Goal: Task Accomplishment & Management: Complete application form

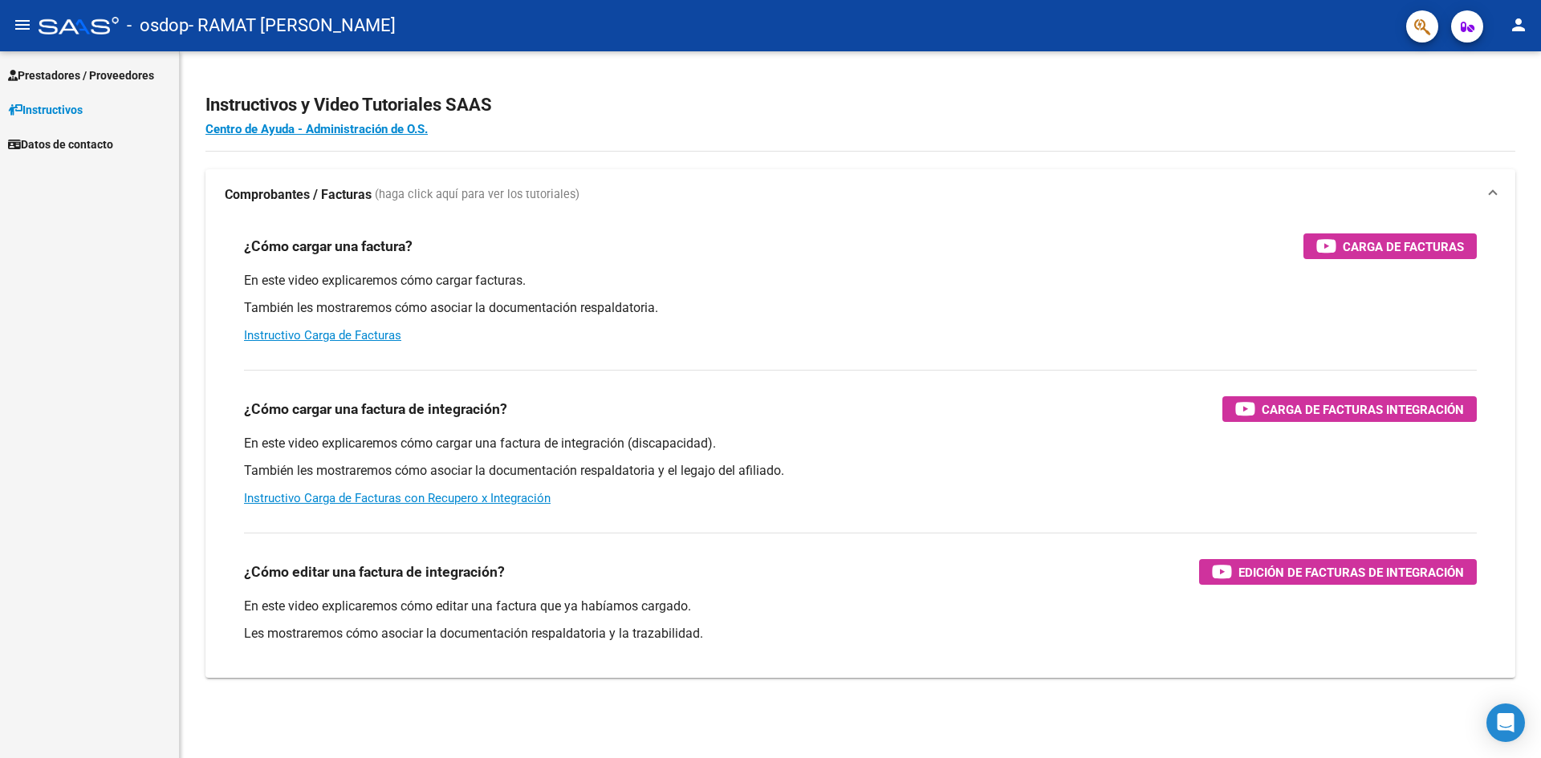
click at [1522, 17] on mat-icon "person" at bounding box center [1518, 24] width 19 height 19
click at [1492, 67] on button "person Mi Perfil" at bounding box center [1486, 67] width 98 height 39
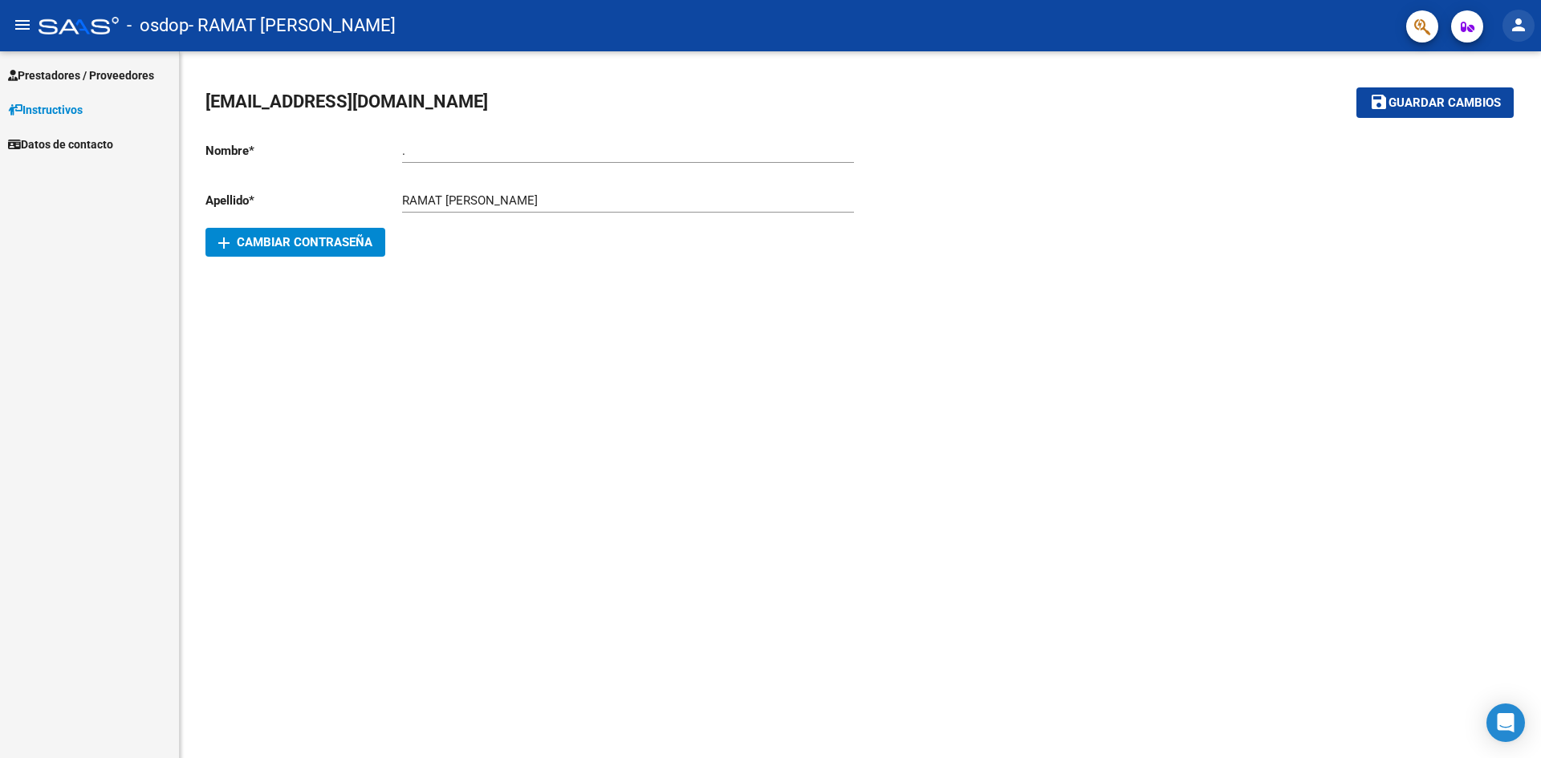
click at [1514, 33] on mat-icon "person" at bounding box center [1518, 24] width 19 height 19
click at [1463, 112] on mat-icon "exit_to_app" at bounding box center [1458, 105] width 19 height 19
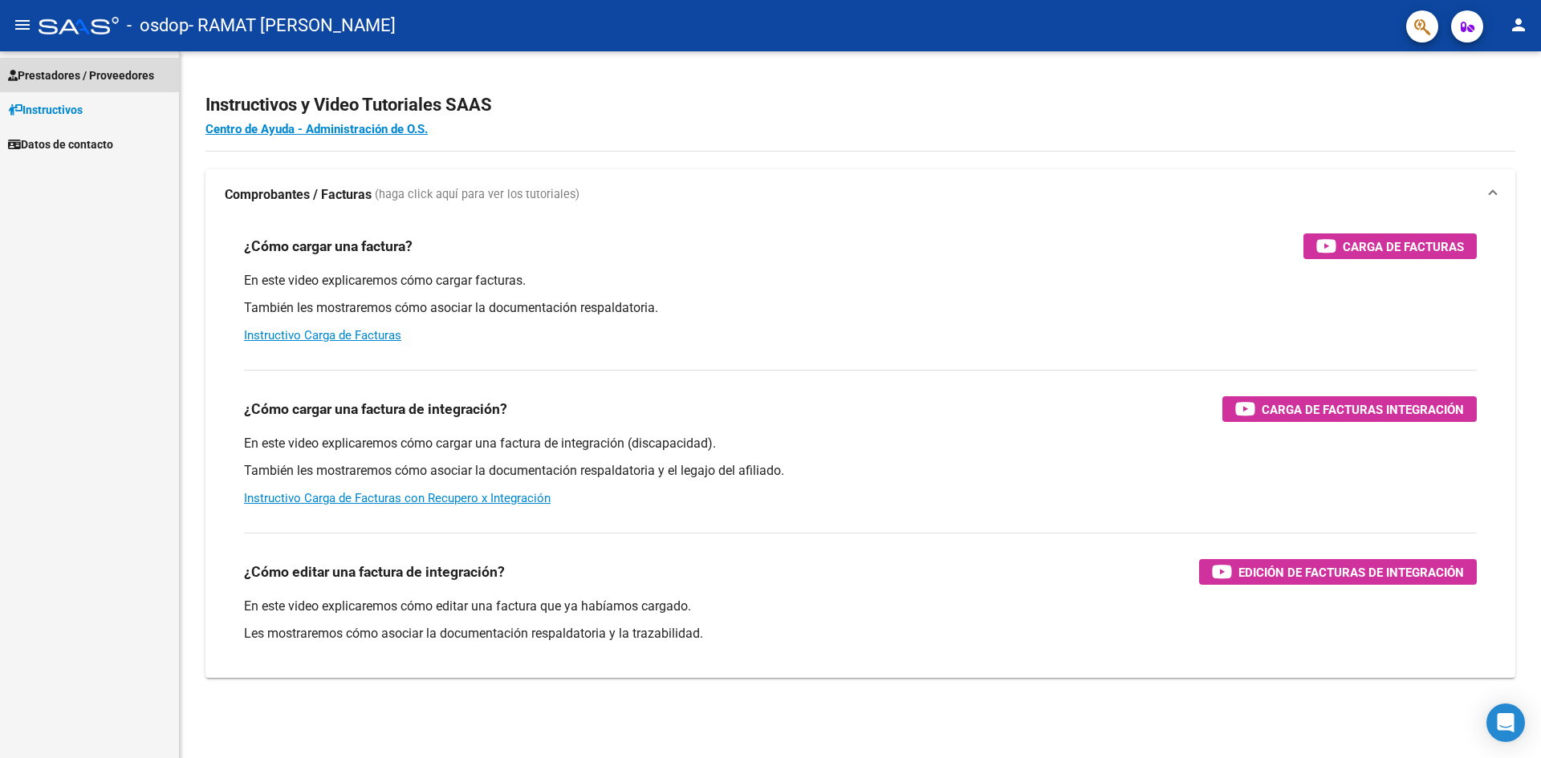
click at [79, 79] on span "Prestadores / Proveedores" at bounding box center [81, 76] width 146 height 18
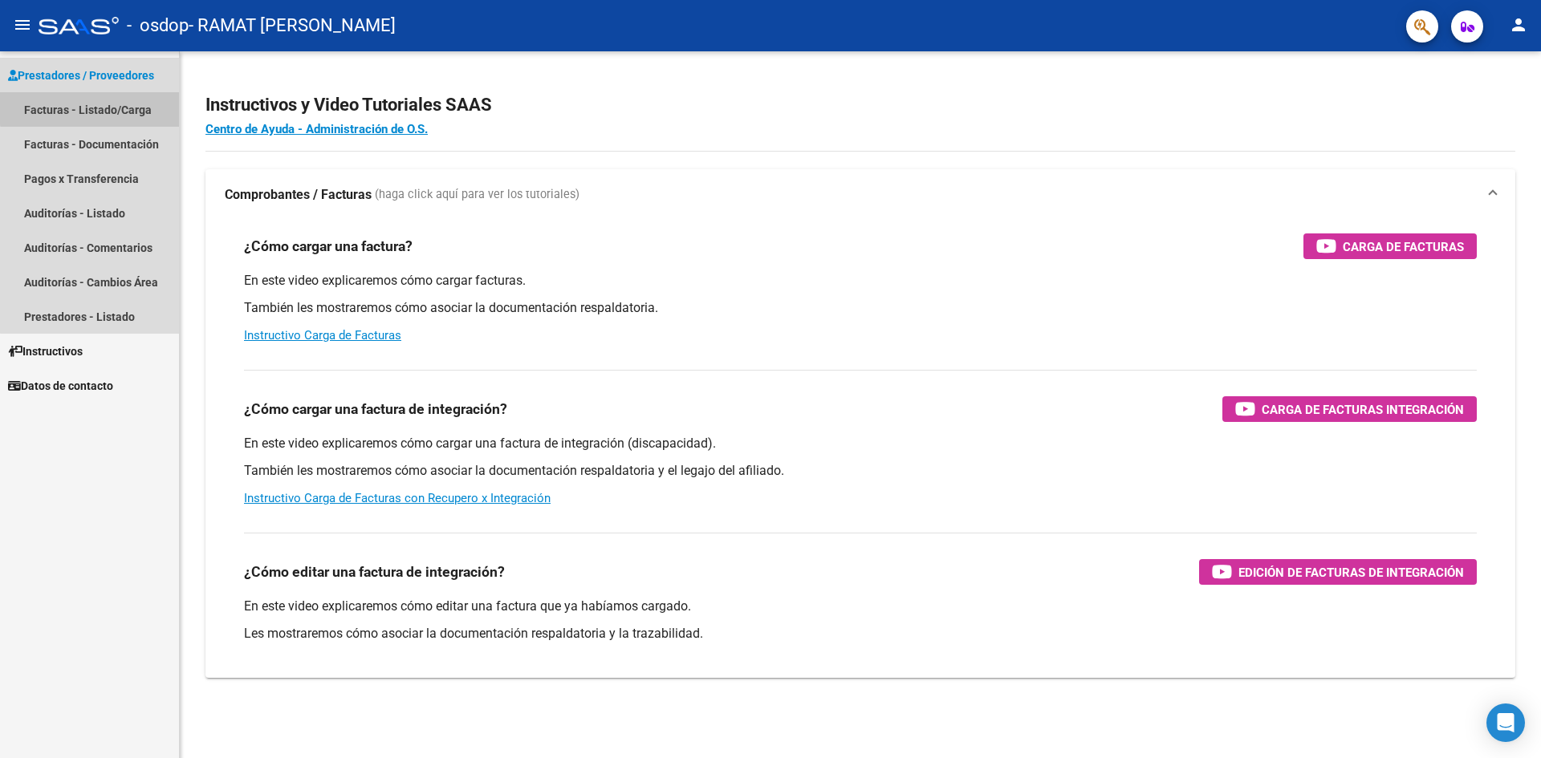
click at [94, 108] on link "Facturas - Listado/Carga" at bounding box center [89, 109] width 179 height 35
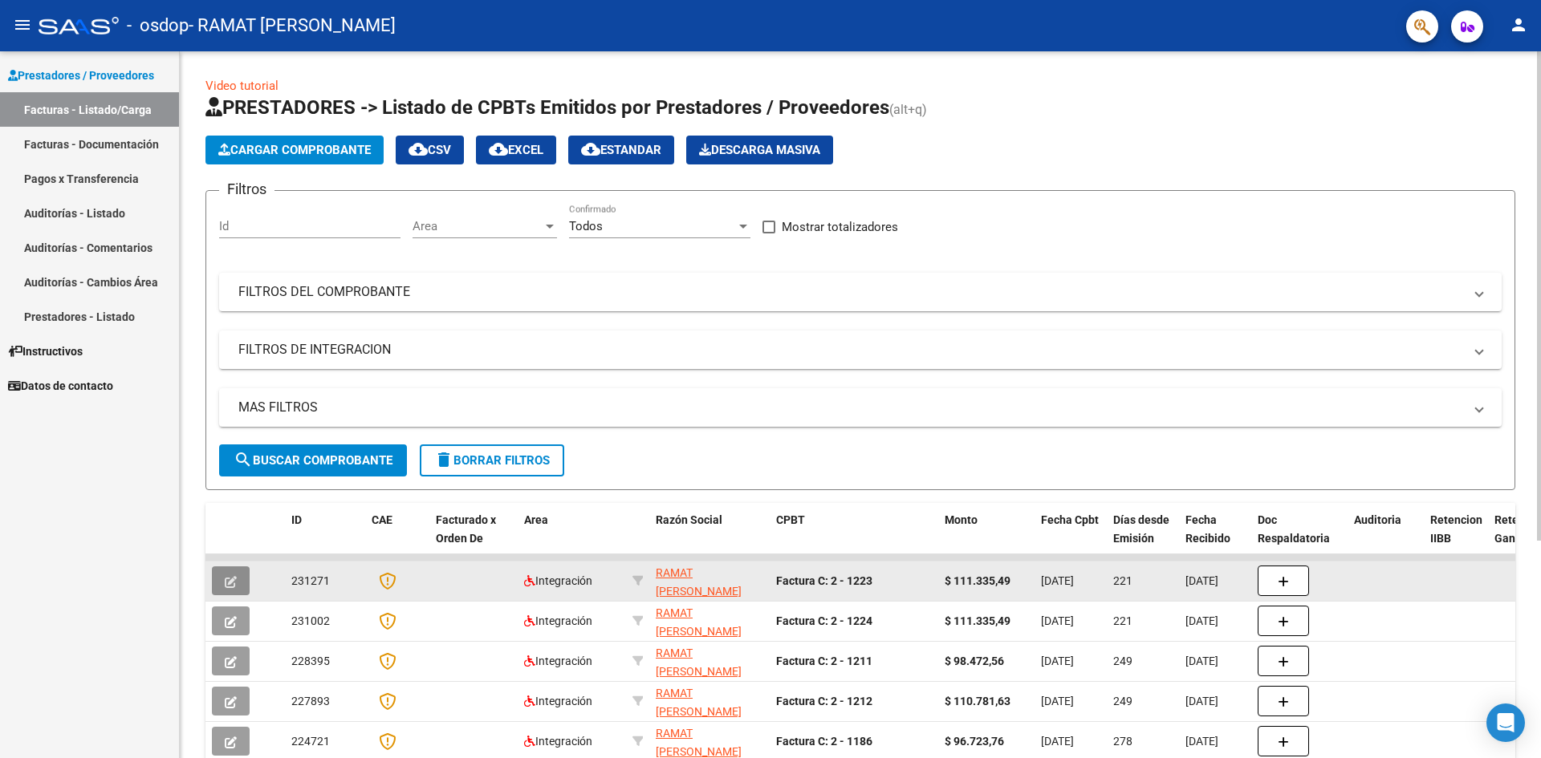
click at [218, 575] on button "button" at bounding box center [231, 581] width 38 height 29
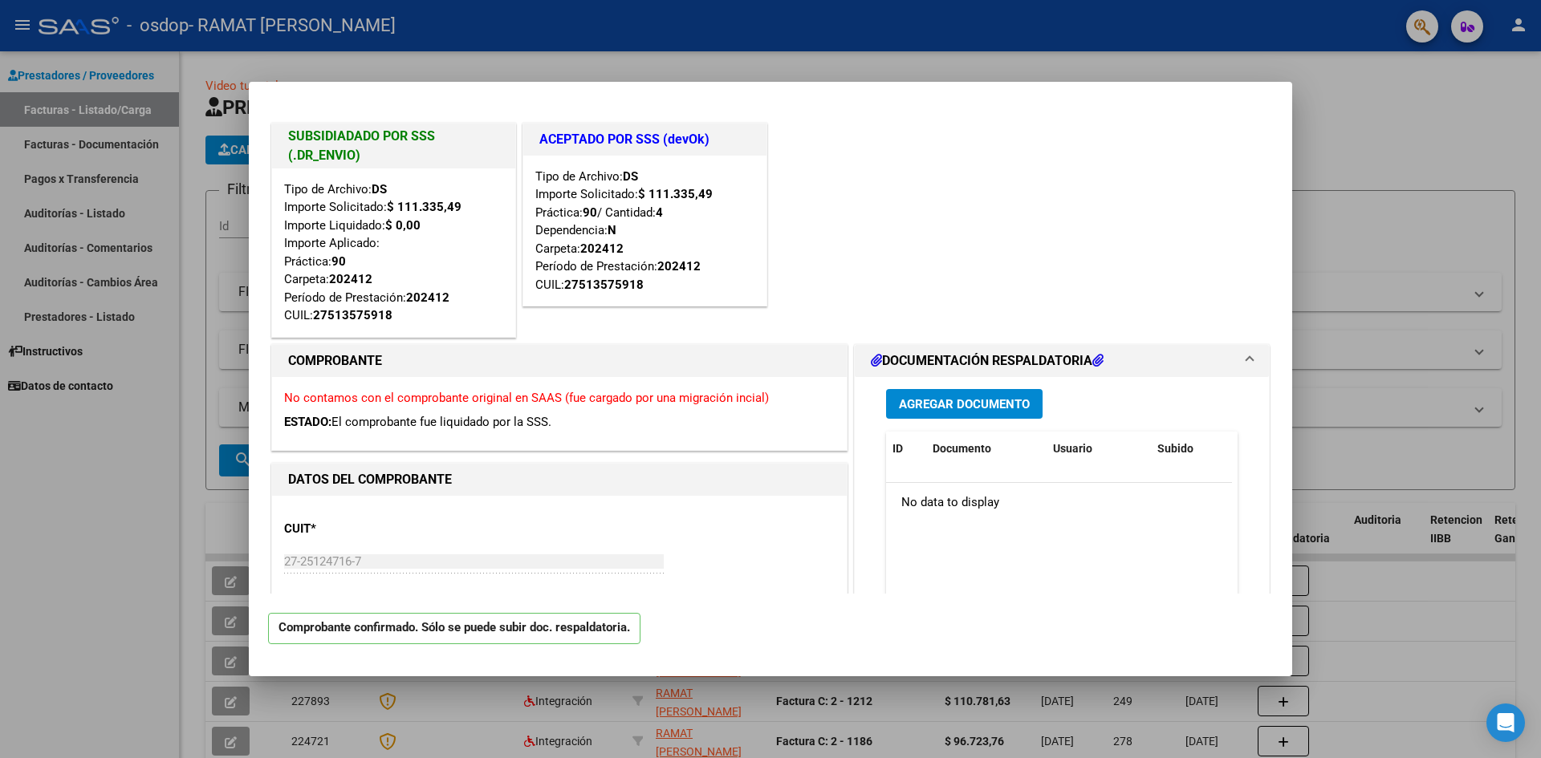
click at [1404, 144] on div at bounding box center [770, 379] width 1541 height 758
type input "$ 0,00"
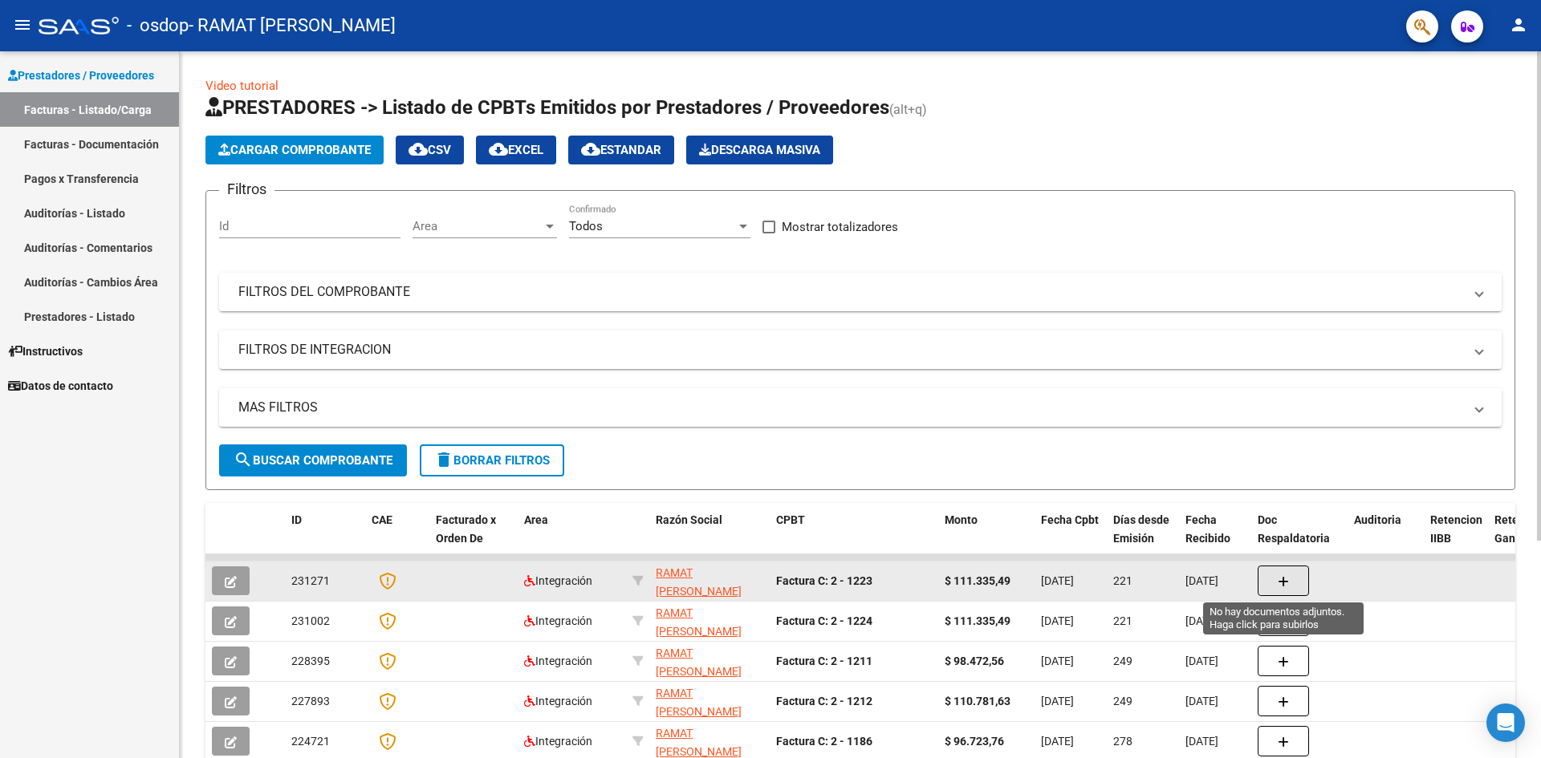
click at [1291, 581] on button "button" at bounding box center [1283, 581] width 51 height 30
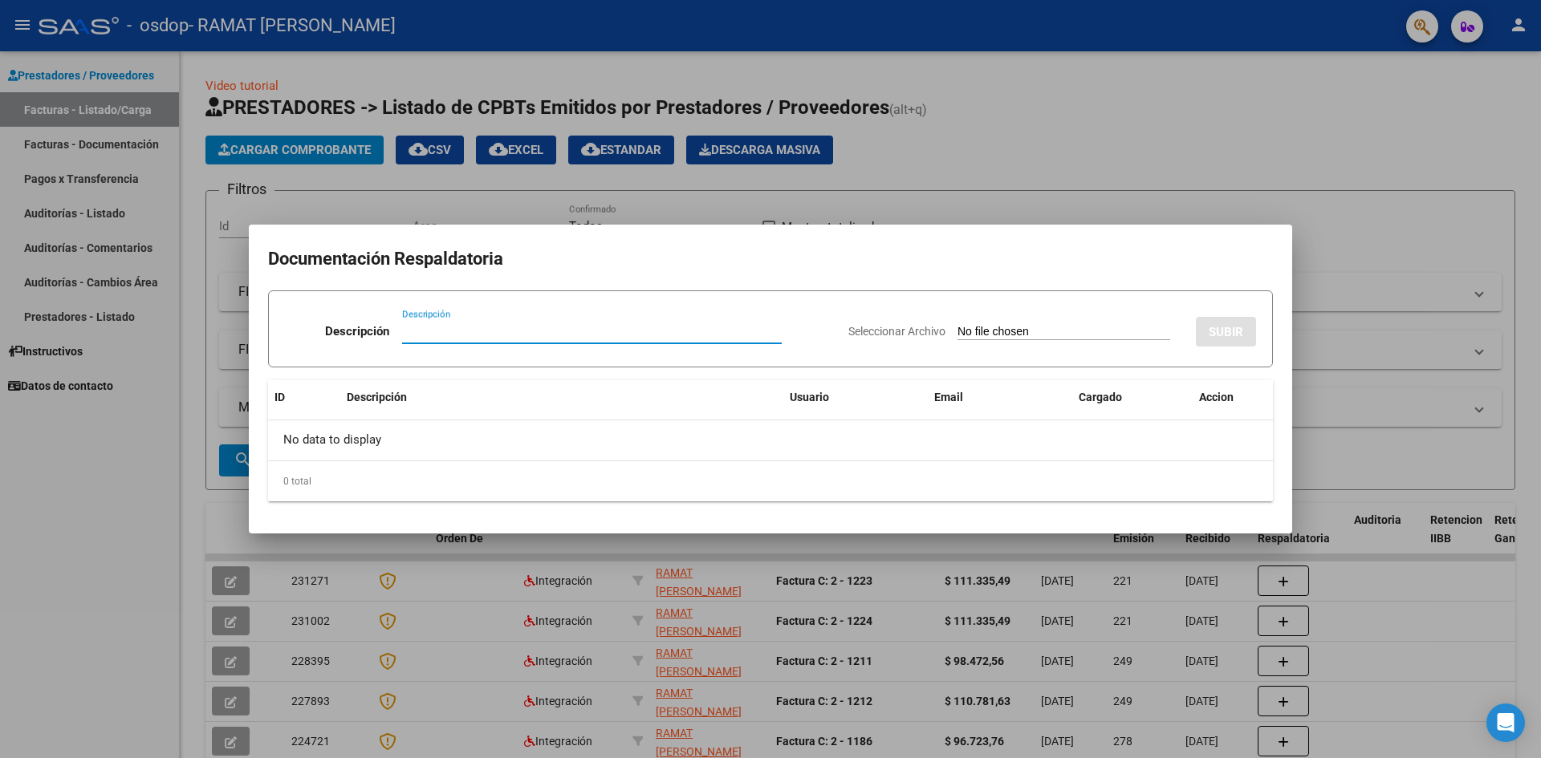
click at [1343, 125] on div at bounding box center [770, 379] width 1541 height 758
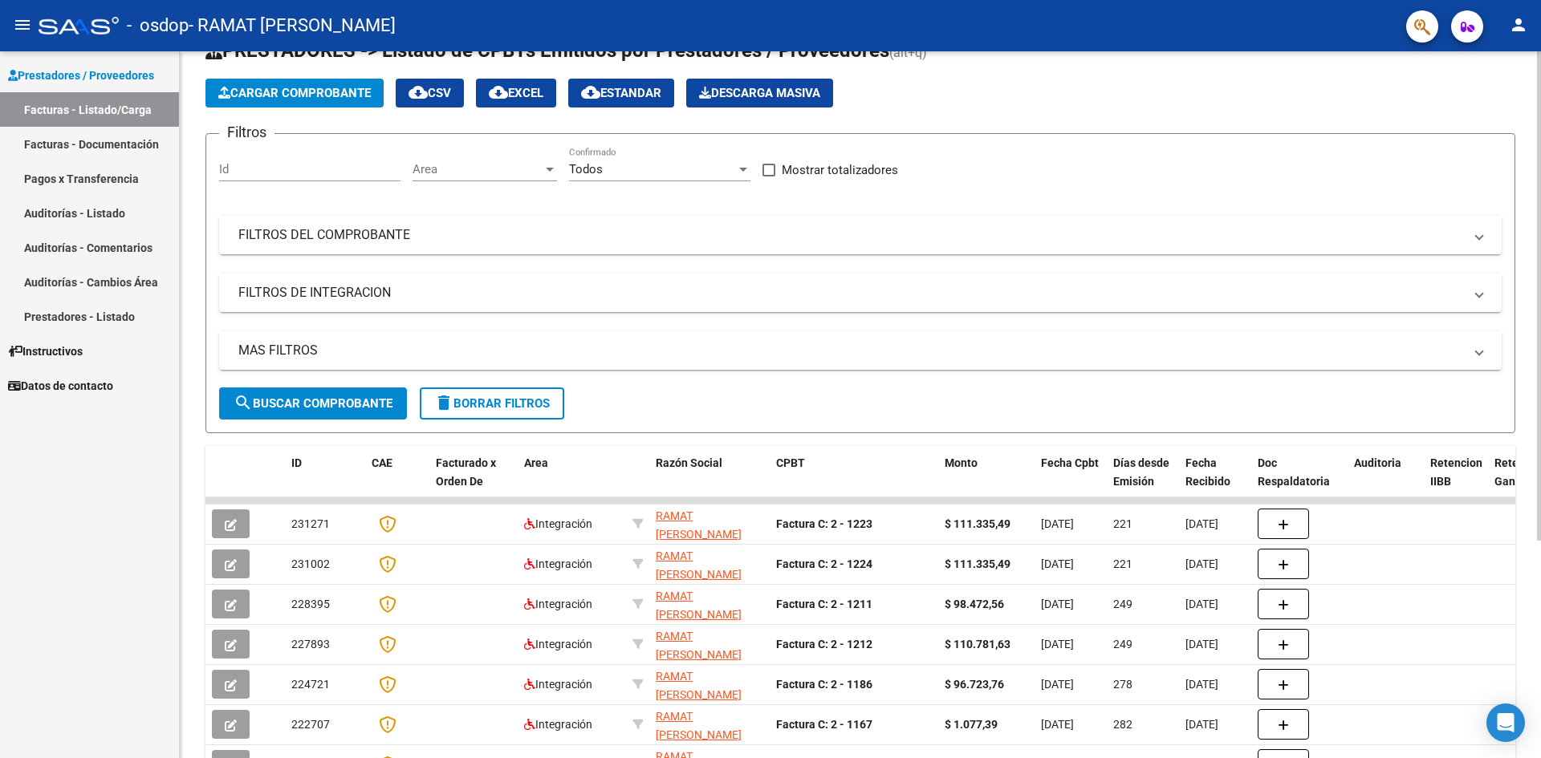
scroll to position [80, 0]
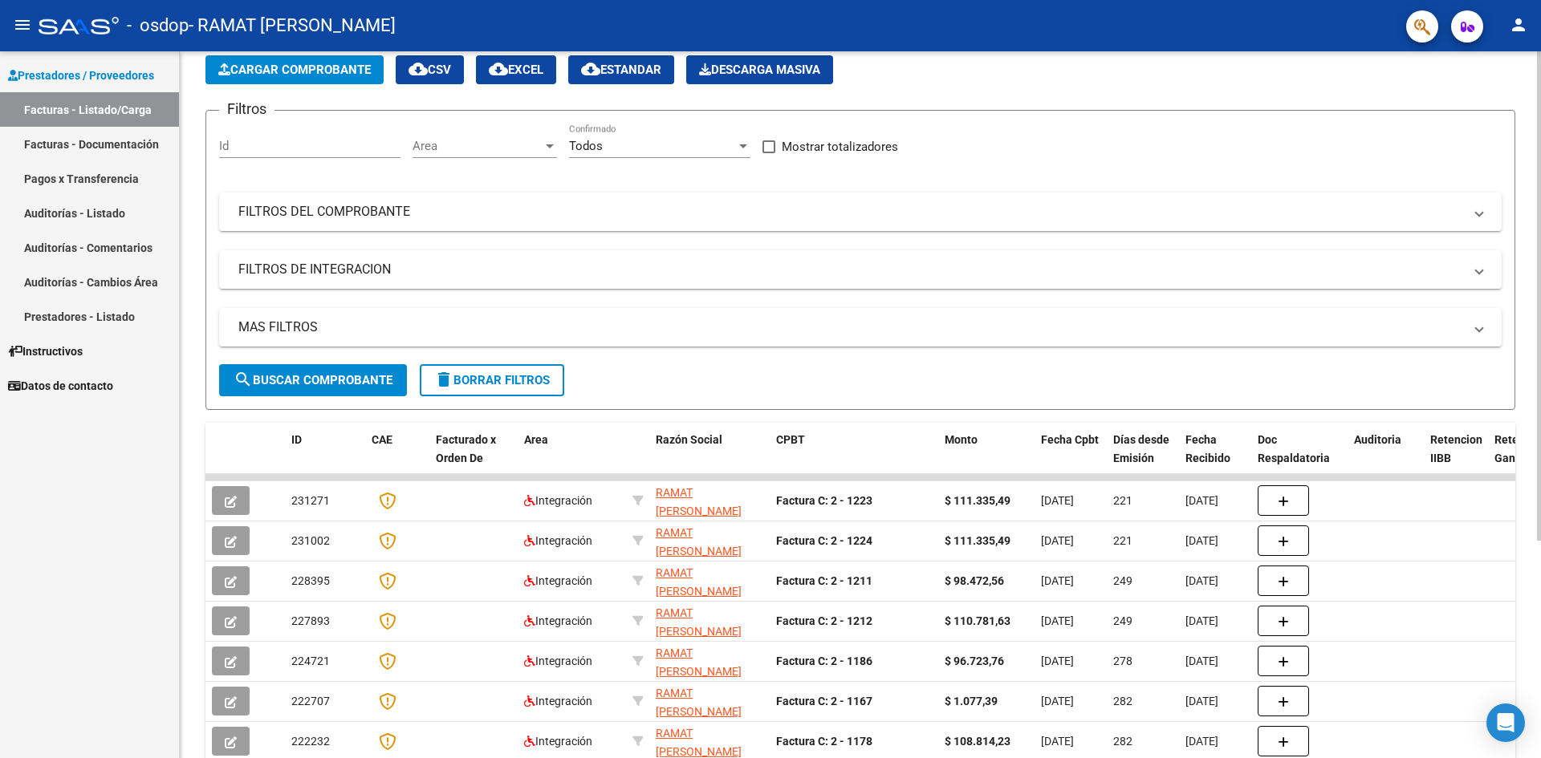
click at [322, 79] on button "Cargar Comprobante" at bounding box center [294, 69] width 178 height 29
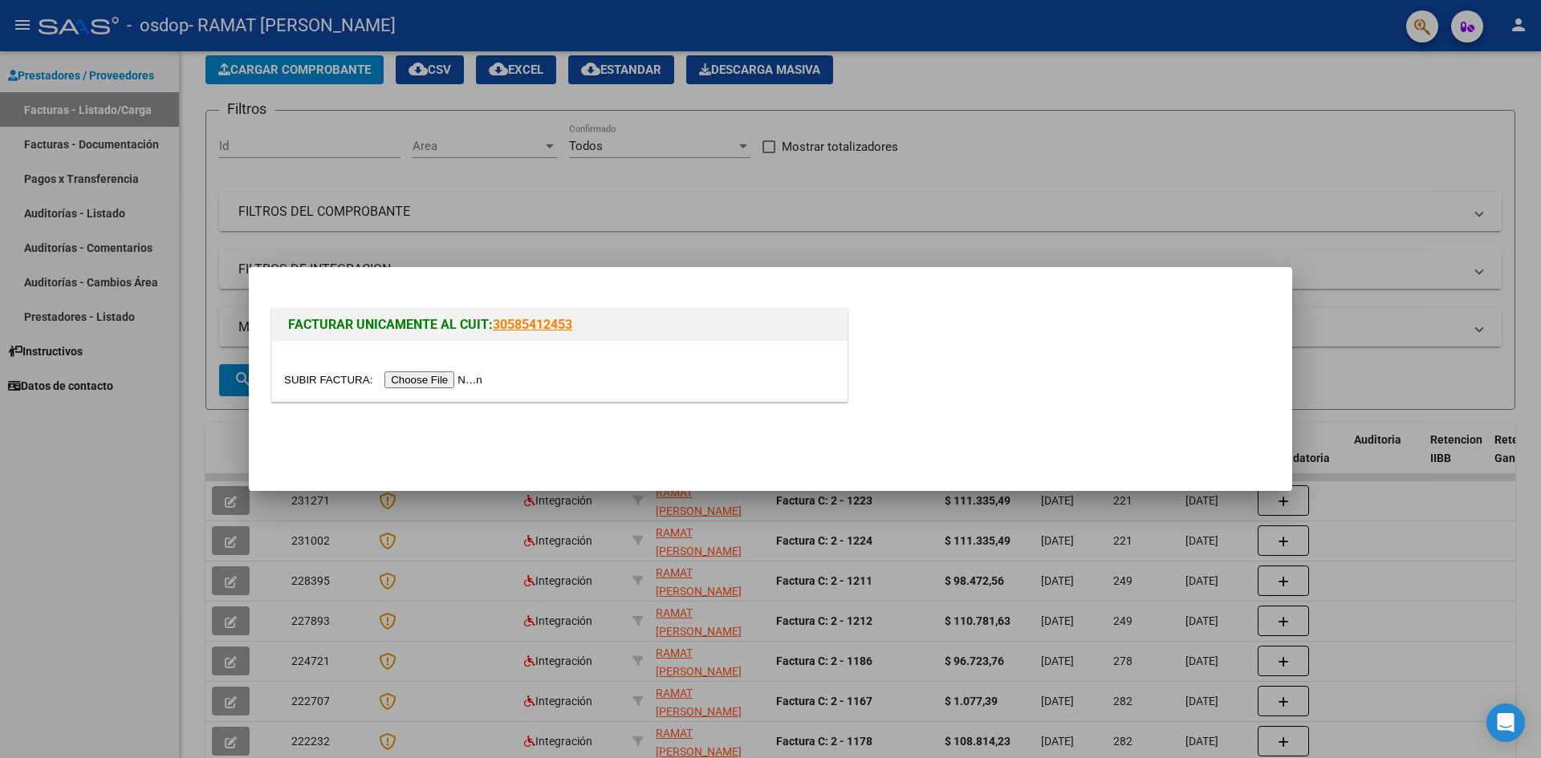
click at [453, 380] on input "file" at bounding box center [385, 380] width 203 height 17
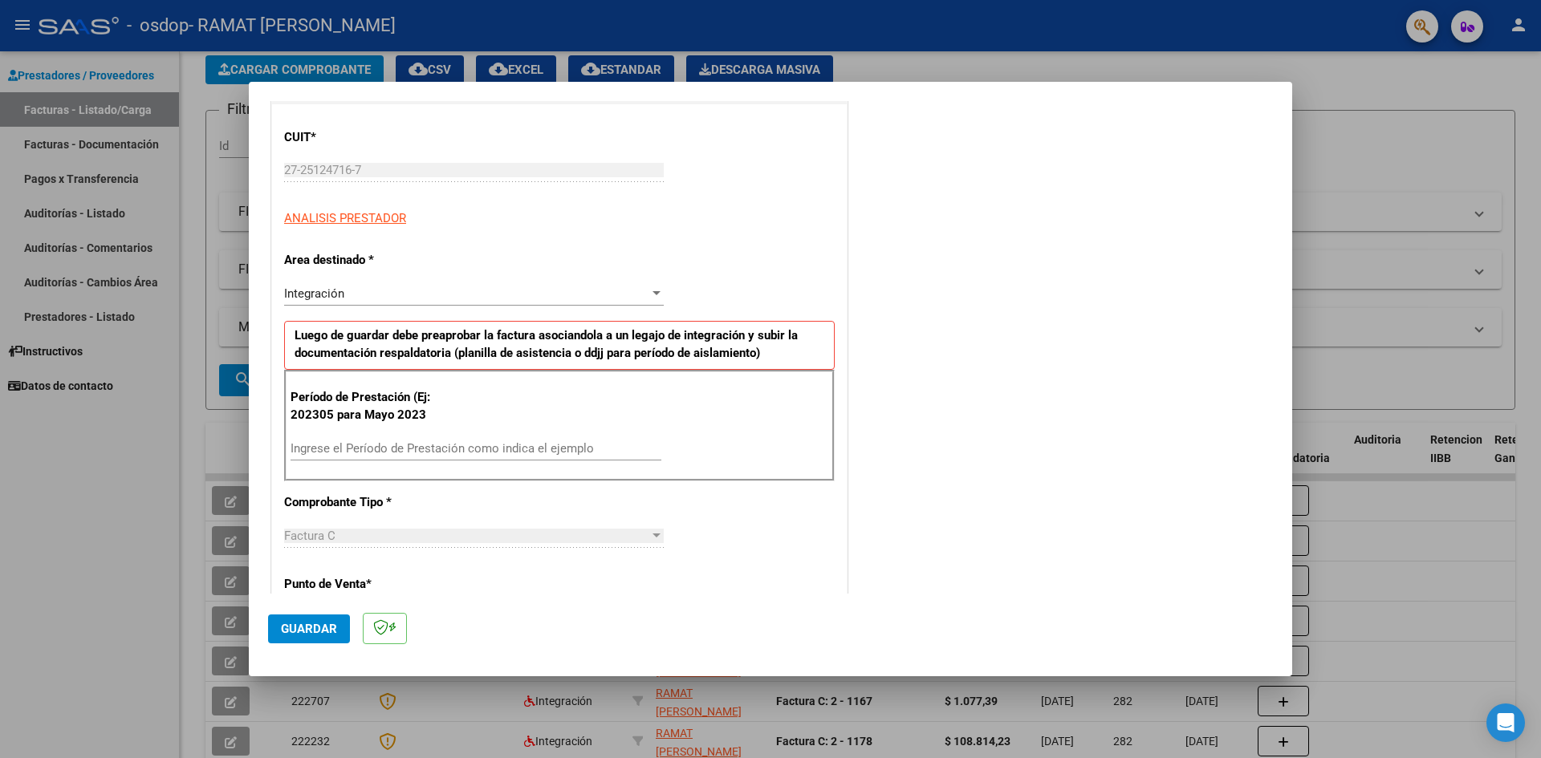
scroll to position [241, 0]
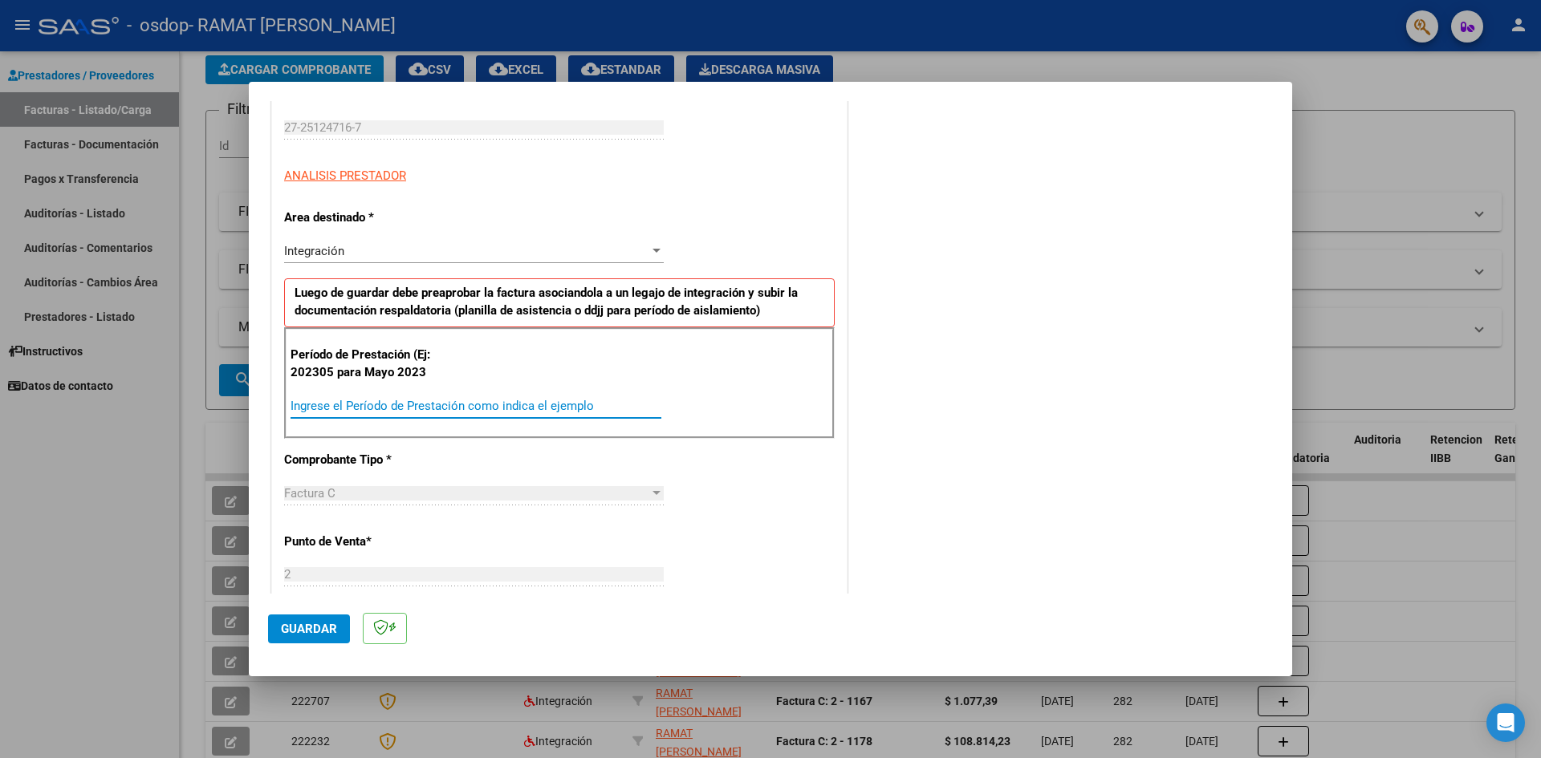
click at [332, 410] on input "Ingrese el Período de Prestación como indica el ejemplo" at bounding box center [476, 406] width 371 height 14
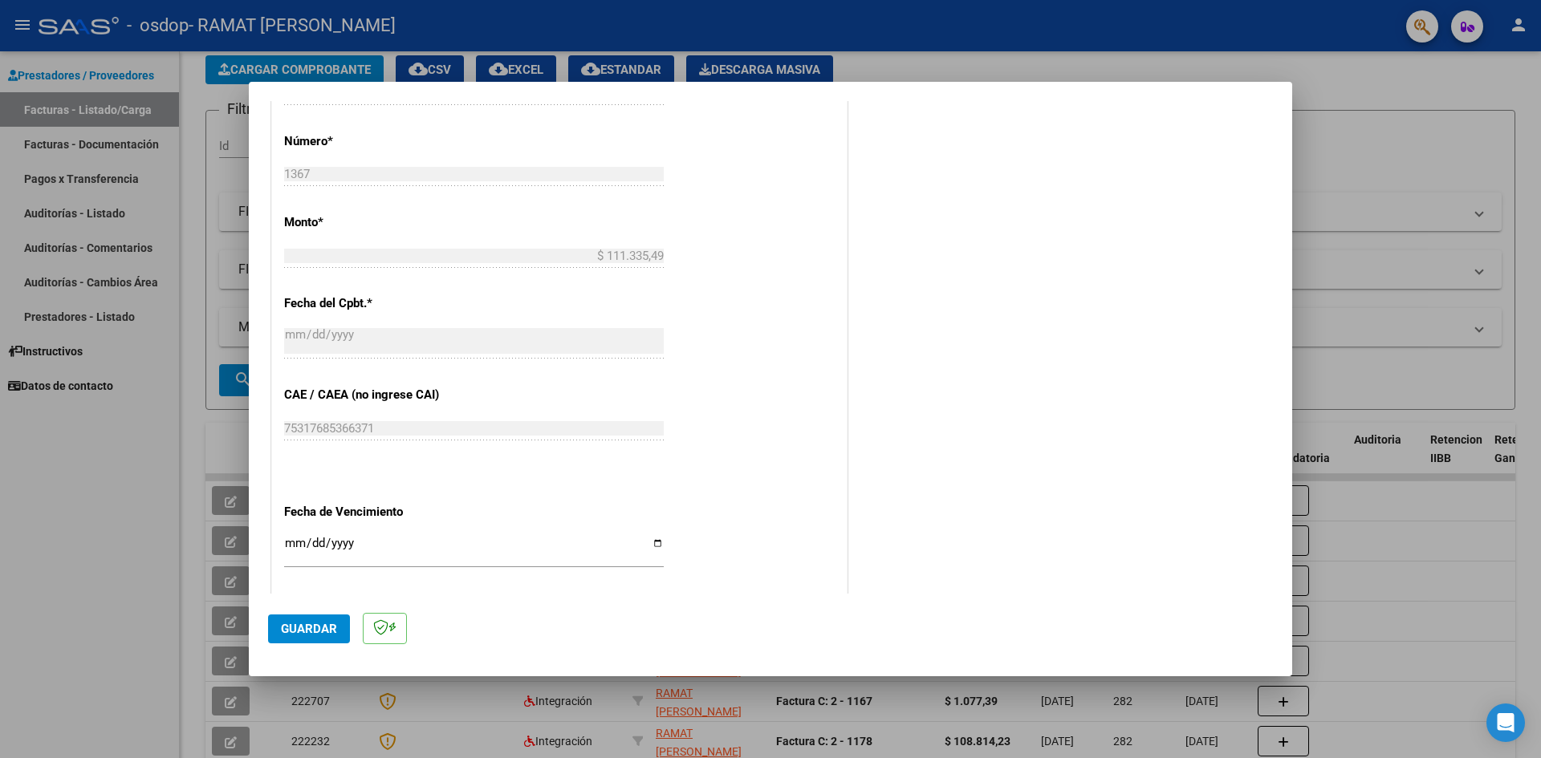
scroll to position [803, 0]
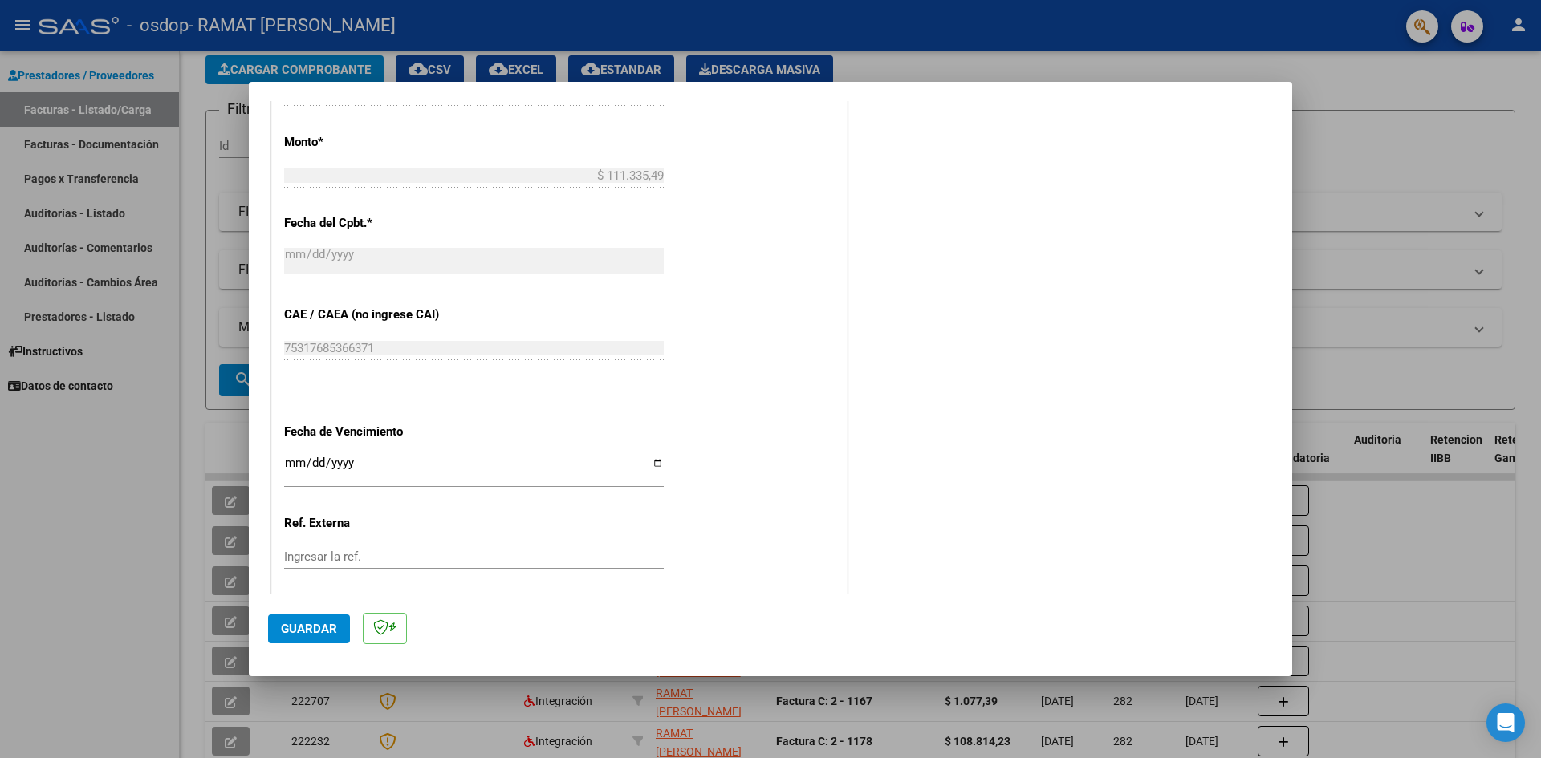
type input "202507"
click at [651, 463] on input "Ingresar la fecha" at bounding box center [474, 470] width 380 height 26
type input "2025-09-30"
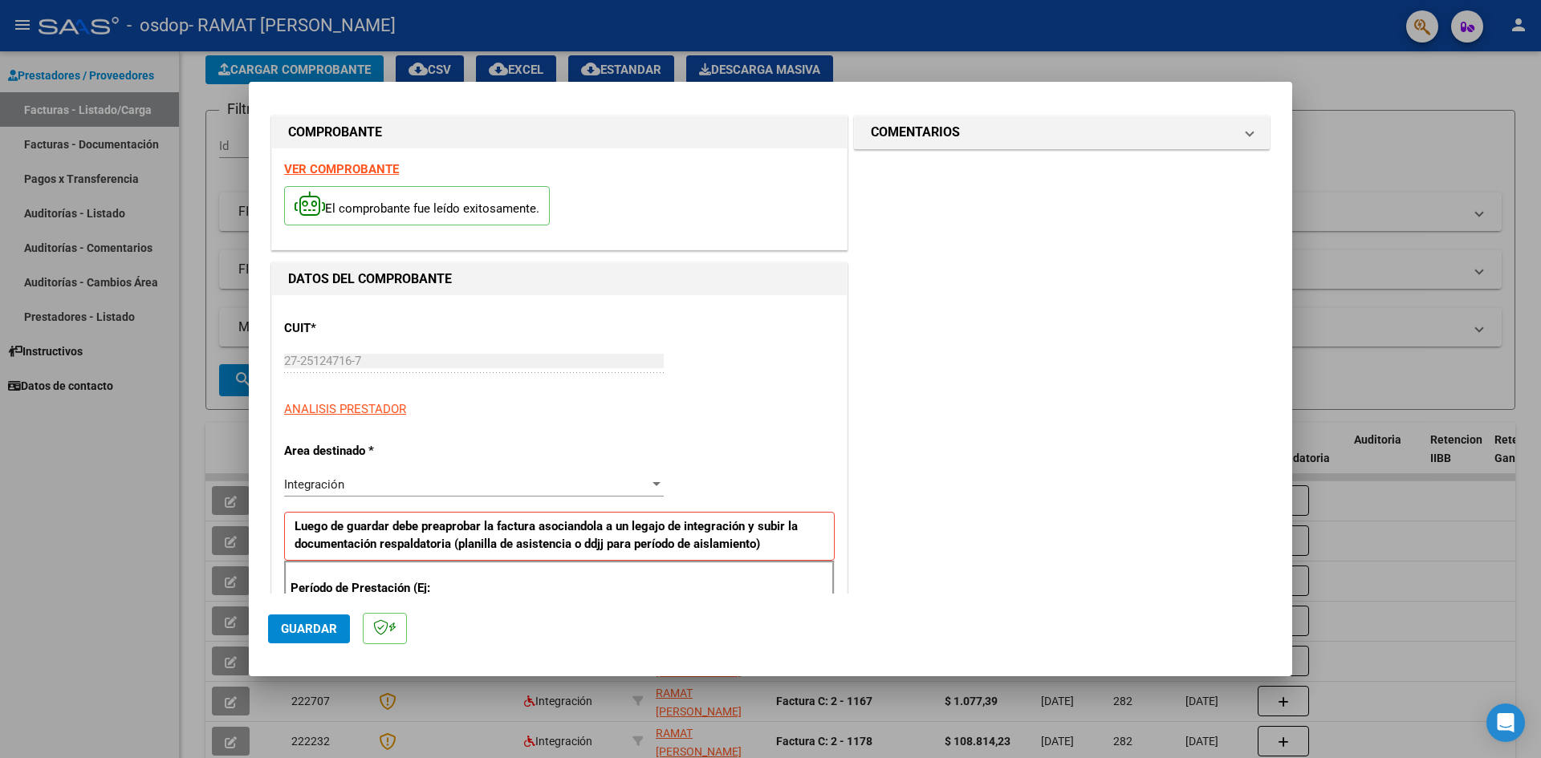
scroll to position [0, 0]
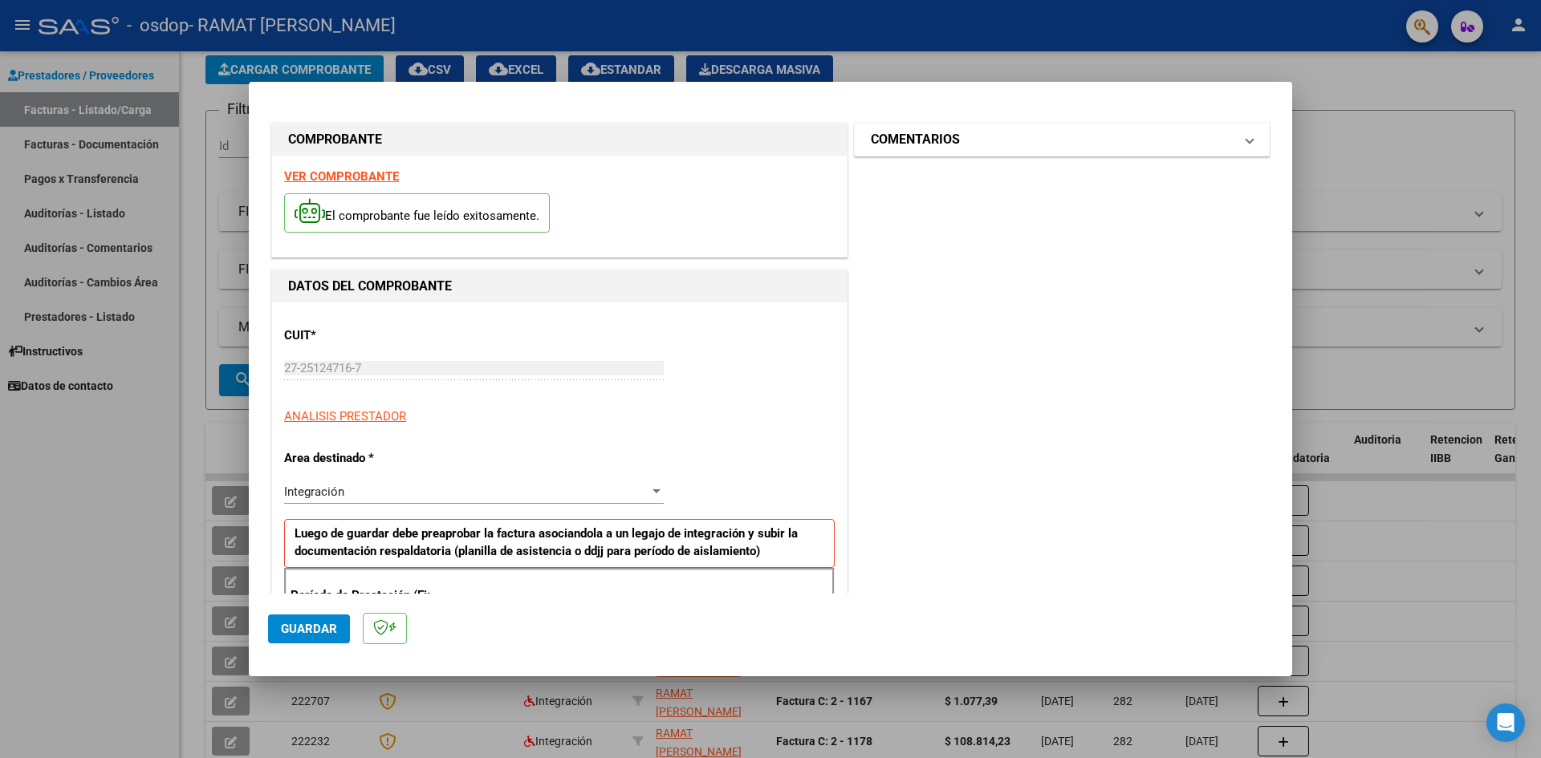
click at [935, 134] on h1 "COMENTARIOS" at bounding box center [915, 139] width 89 height 19
click at [876, 138] on h1 "COMENTARIOS" at bounding box center [915, 139] width 89 height 19
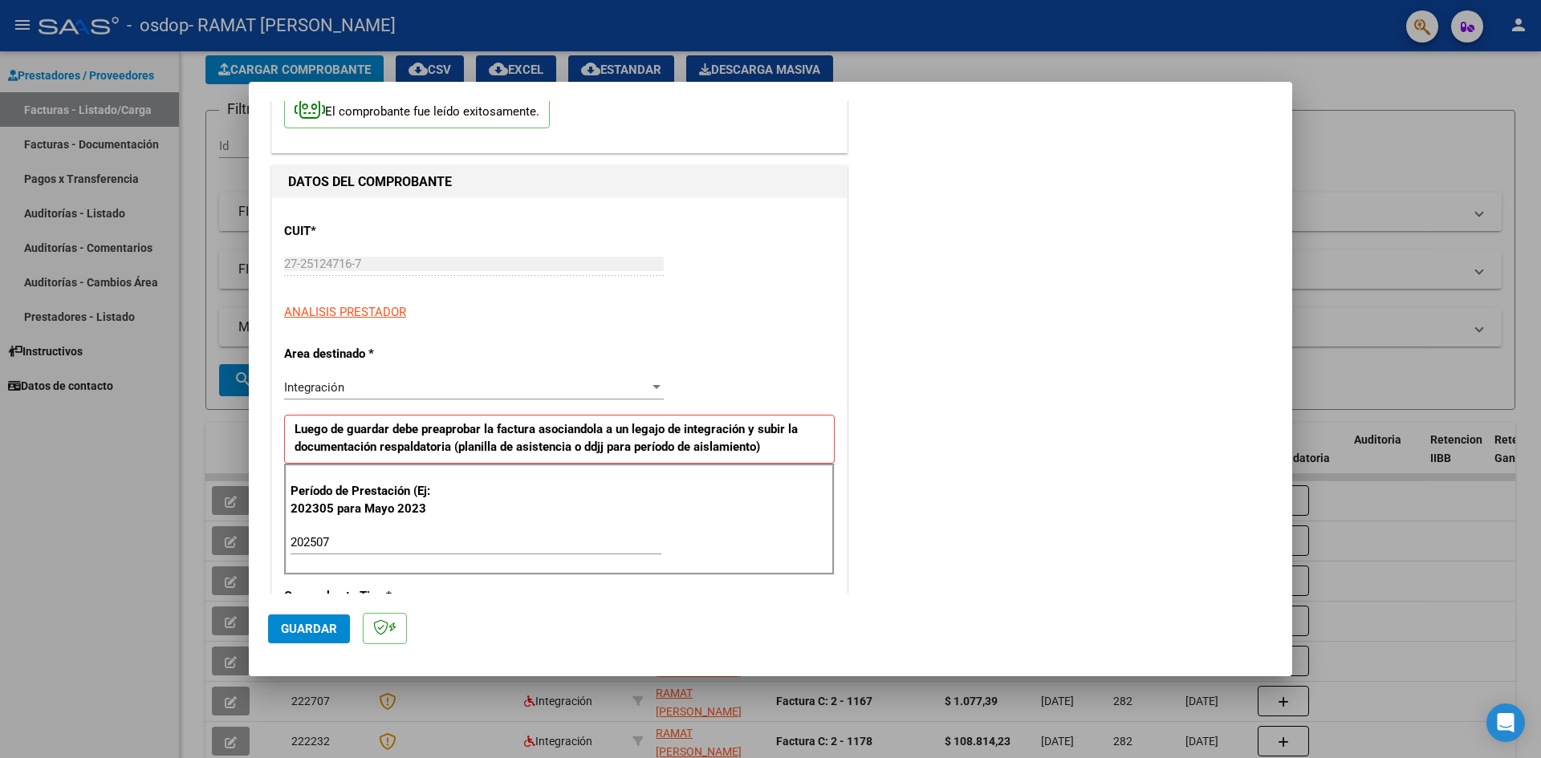
scroll to position [161, 0]
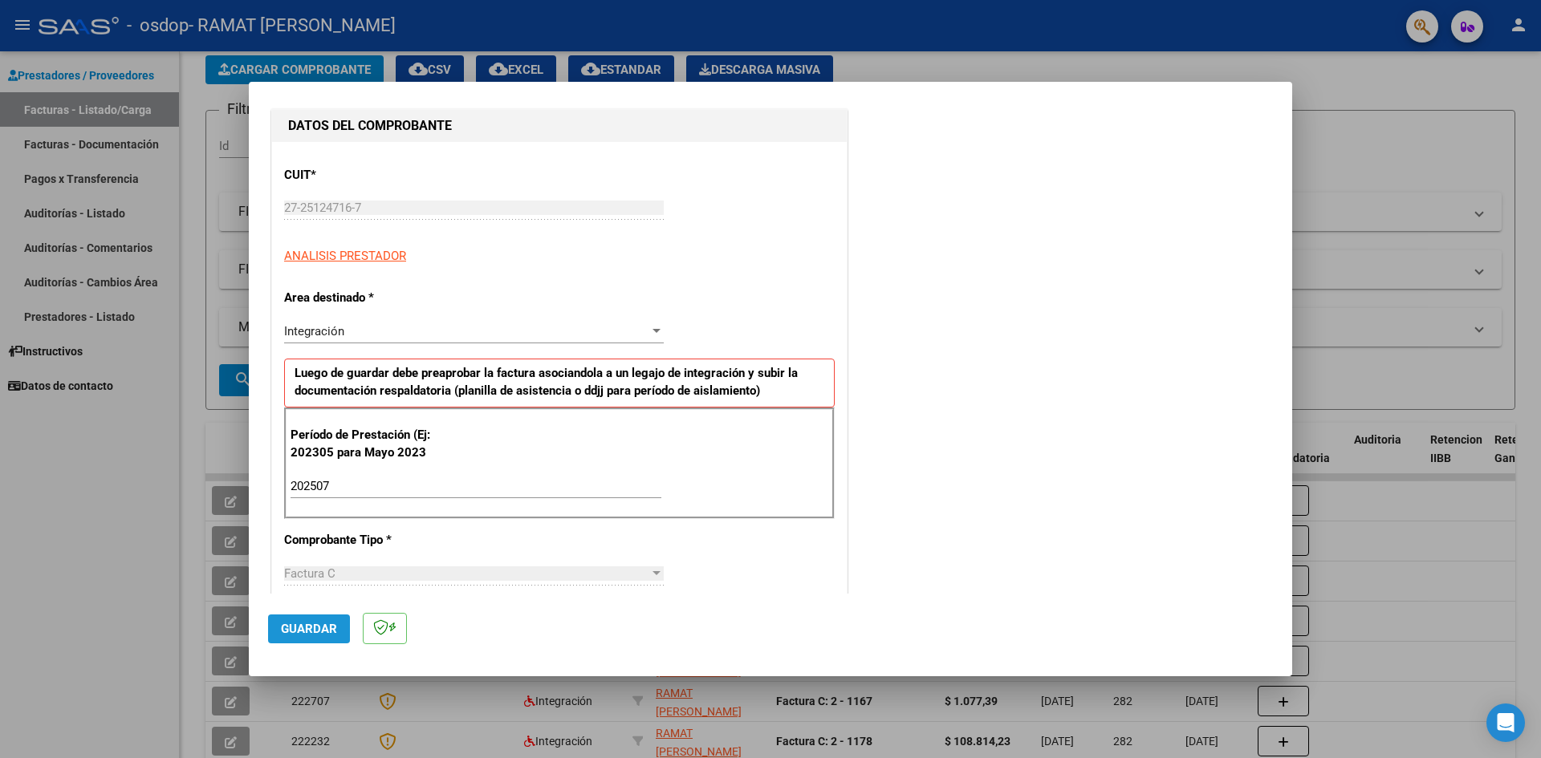
click at [304, 622] on span "Guardar" at bounding box center [309, 629] width 56 height 14
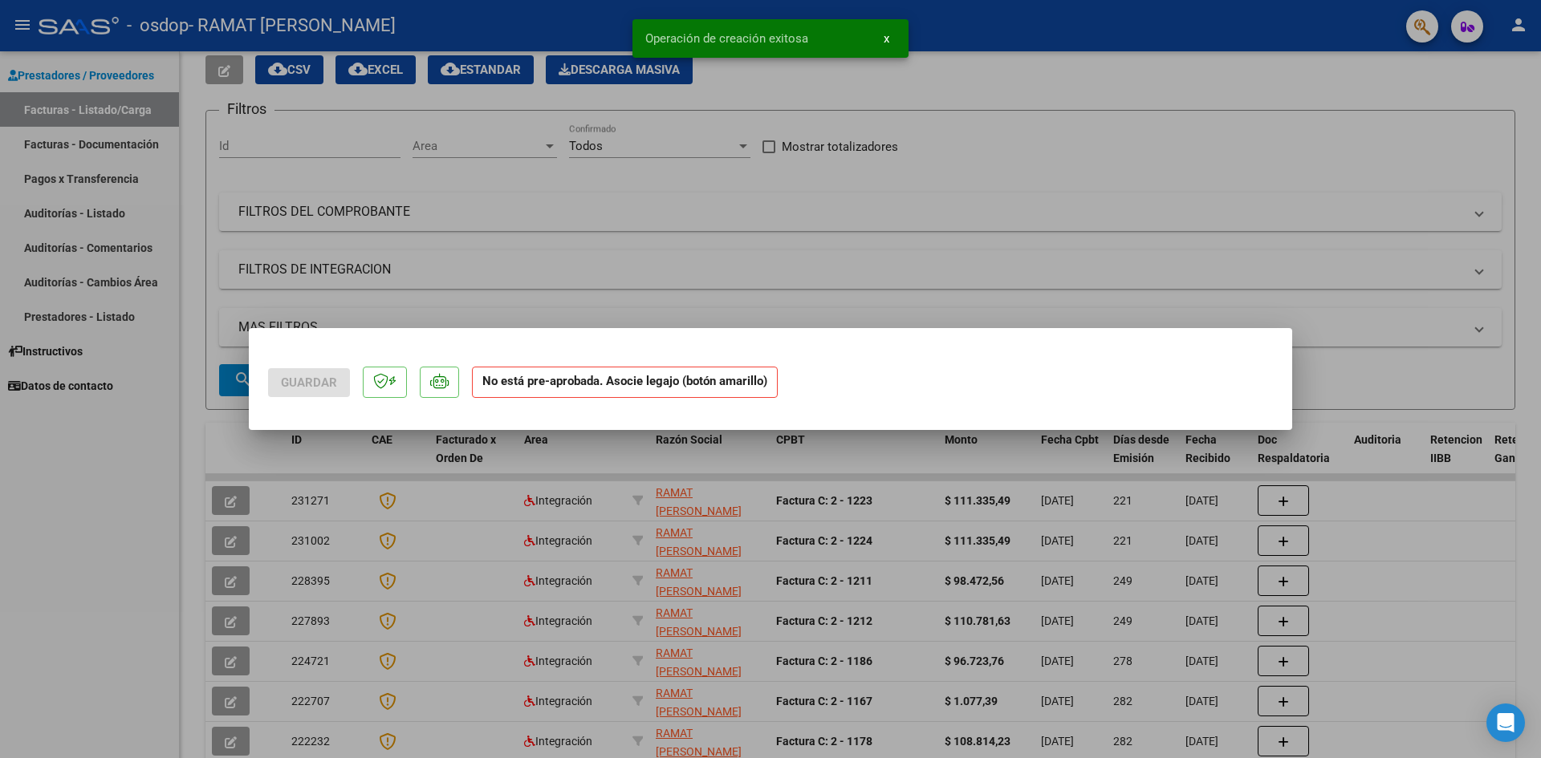
scroll to position [0, 0]
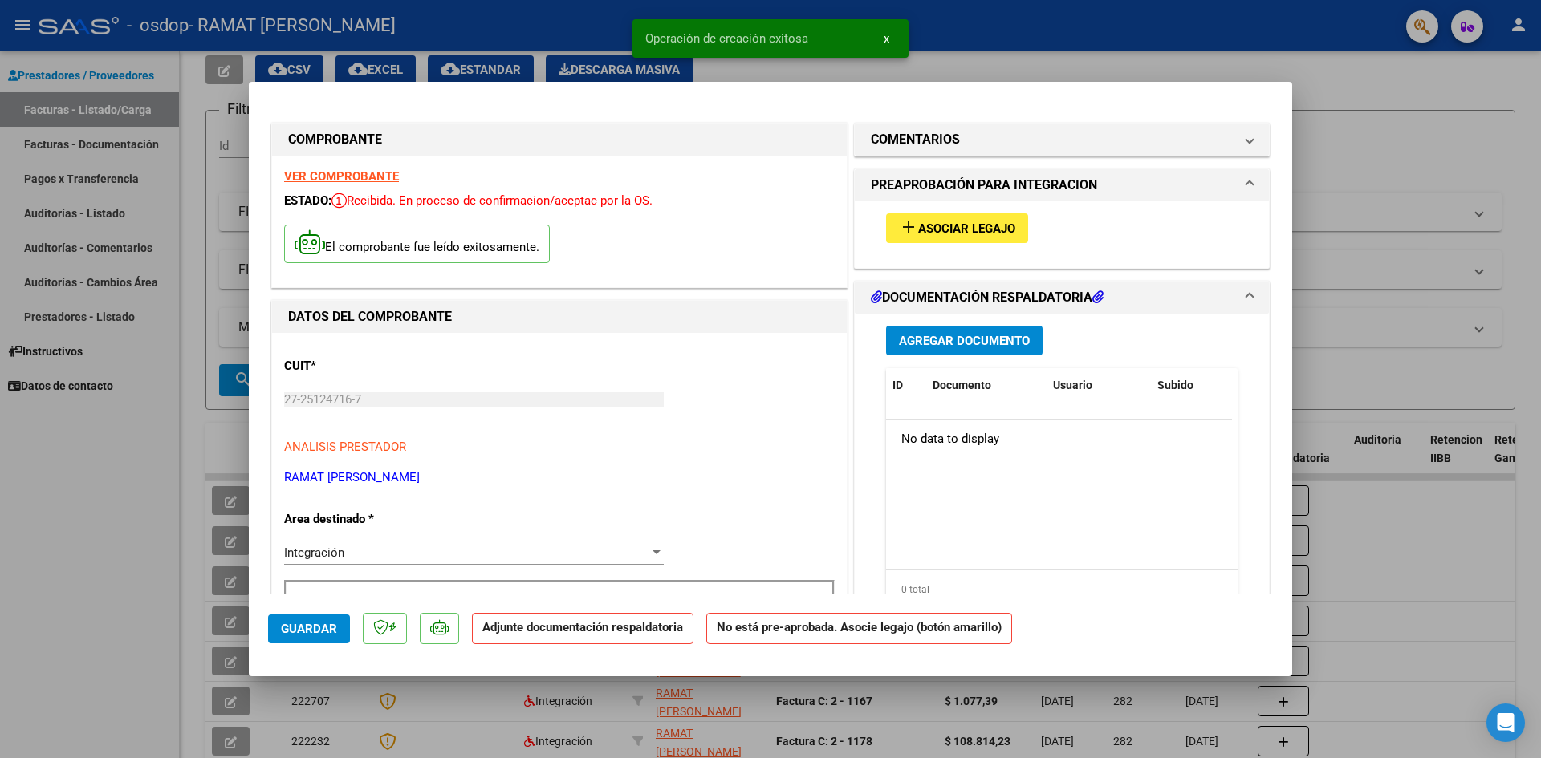
click at [905, 222] on mat-icon "add" at bounding box center [908, 226] width 19 height 19
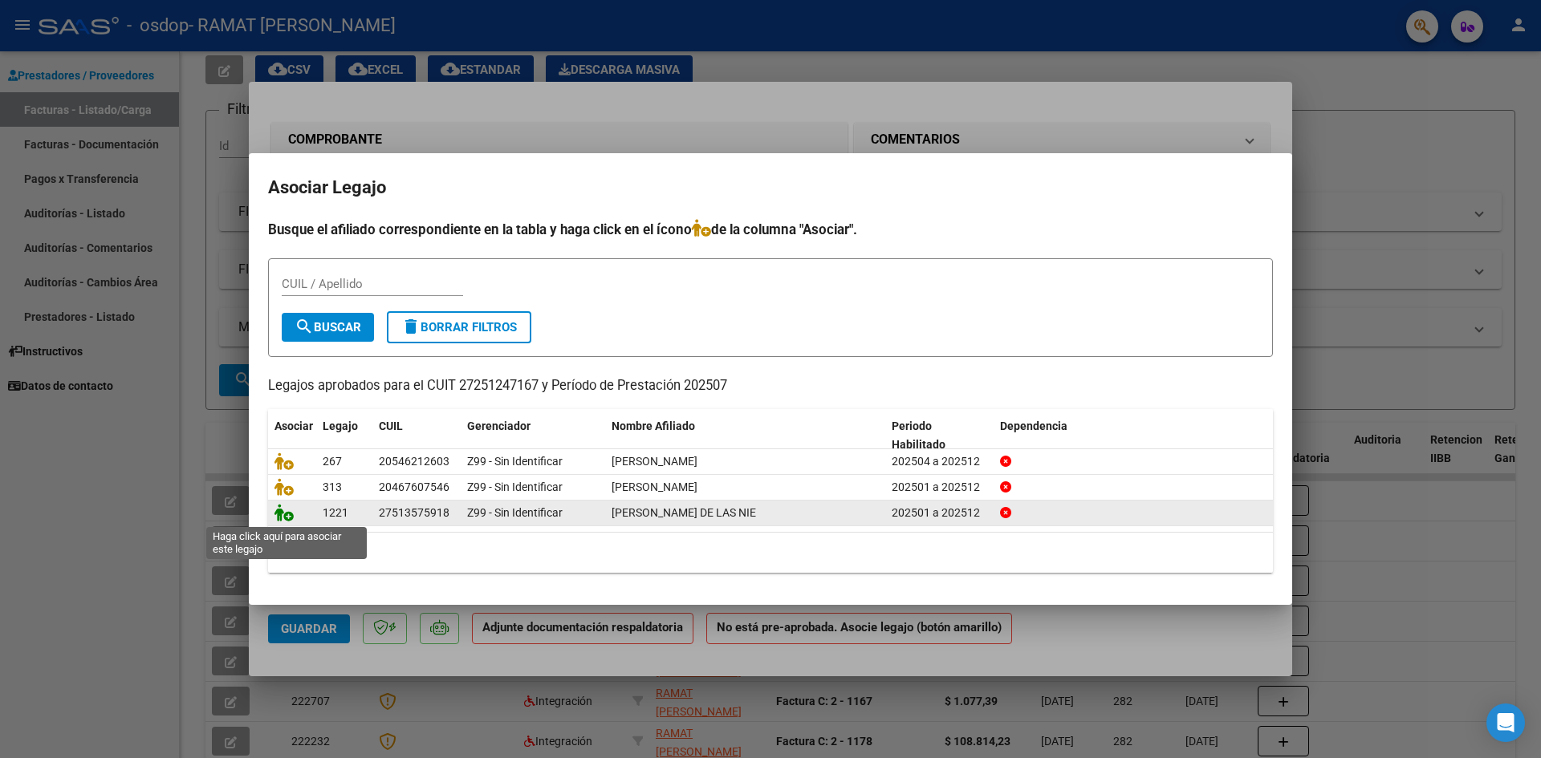
click at [279, 512] on icon at bounding box center [283, 513] width 19 height 18
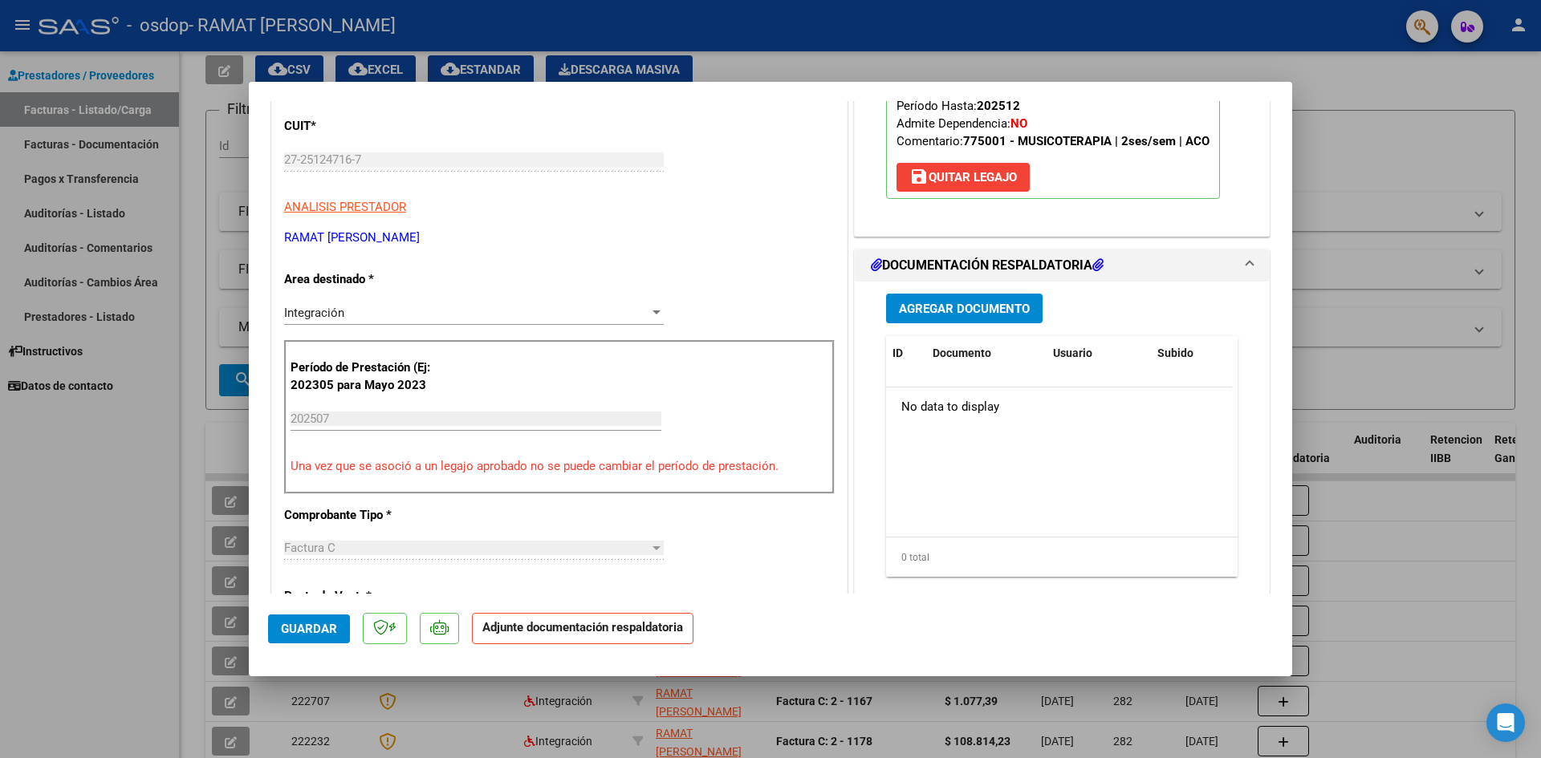
scroll to position [241, 0]
click at [955, 315] on span "Agregar Documento" at bounding box center [964, 308] width 131 height 14
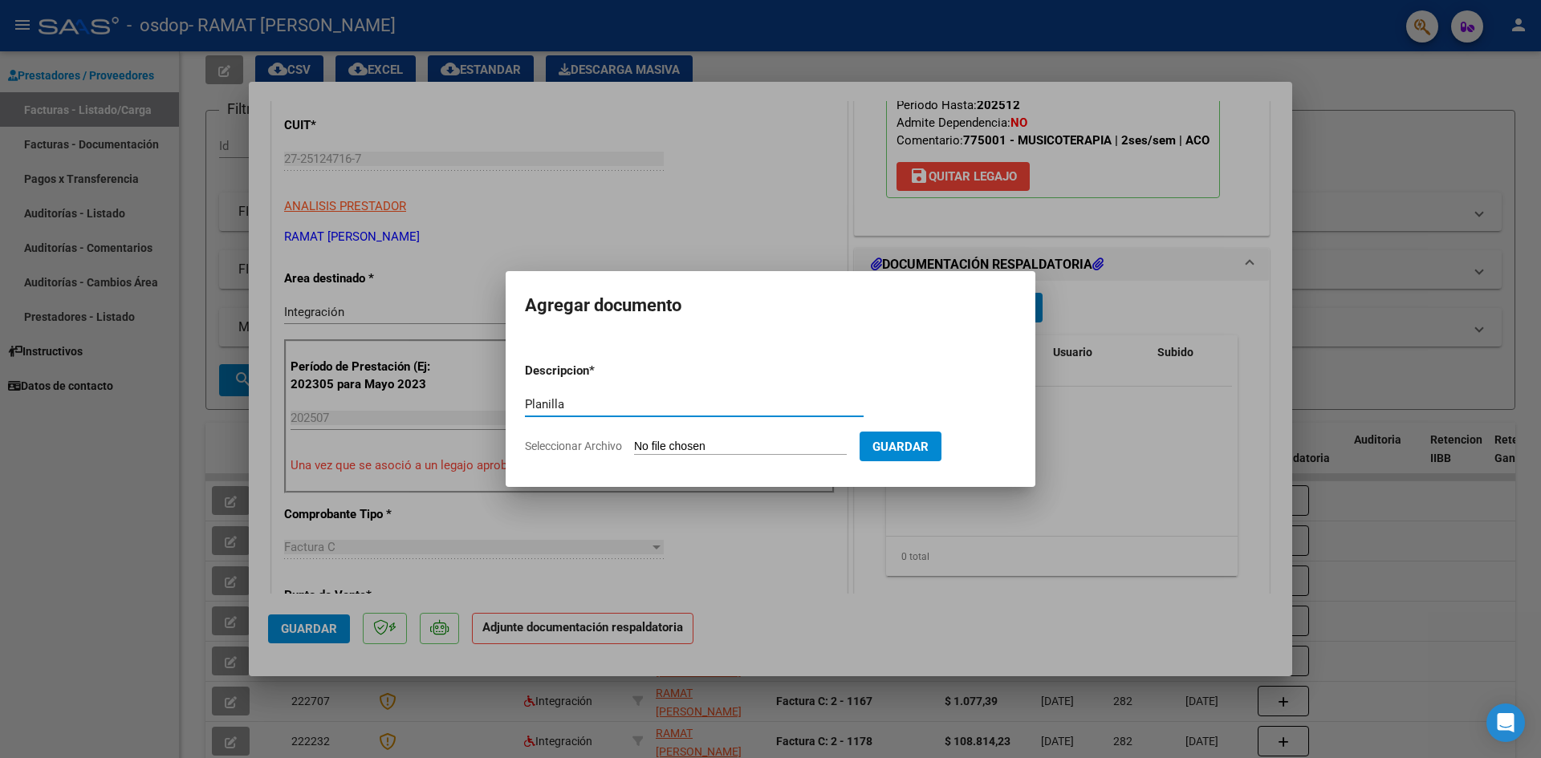
type input "Planilla"
click at [658, 442] on input "Seleccionar Archivo" at bounding box center [740, 447] width 213 height 15
type input "C:\fakepath\Planilla Bazán Quiroga julio 25.pdf"
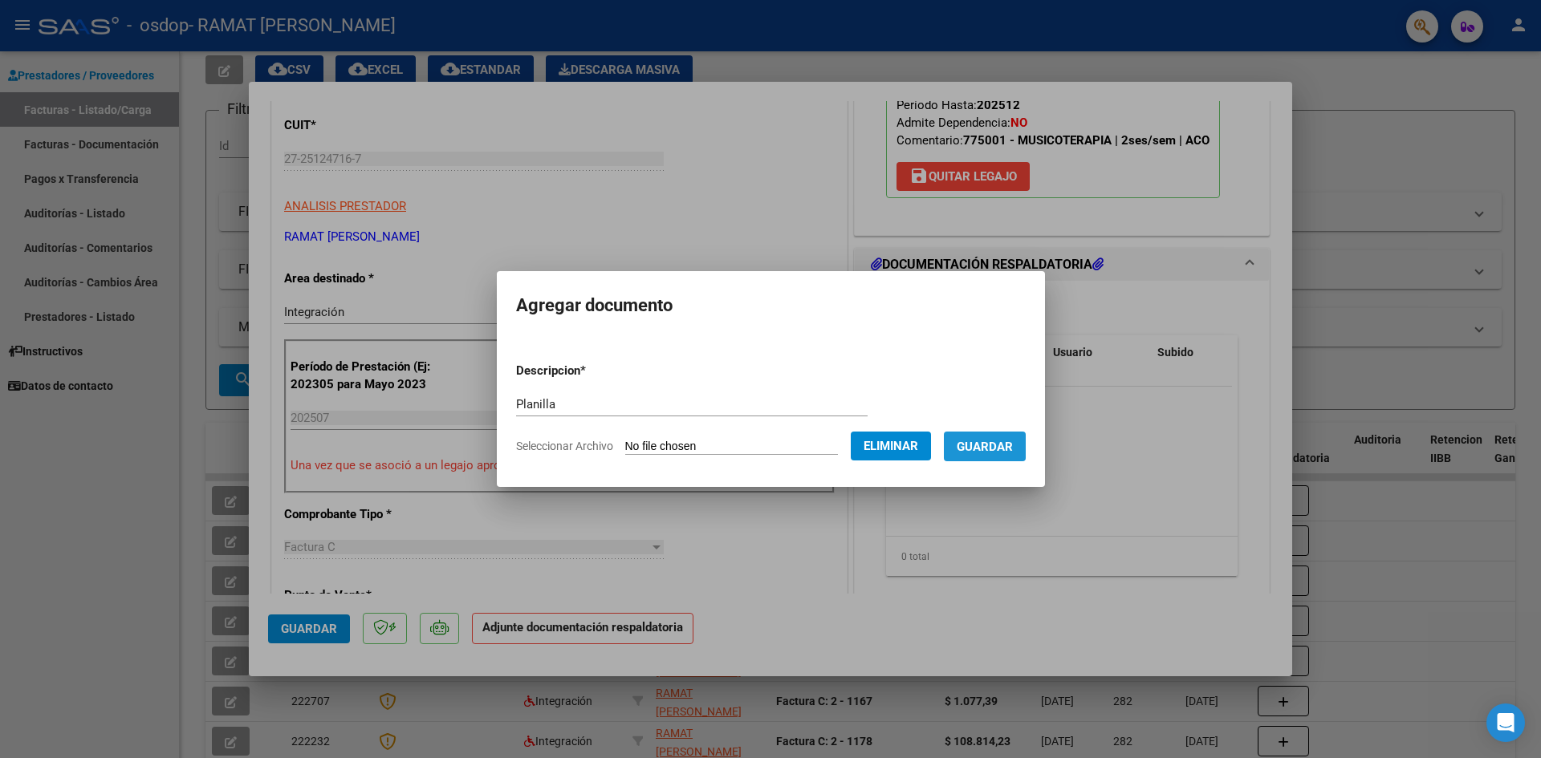
click at [1006, 448] on span "Guardar" at bounding box center [985, 447] width 56 height 14
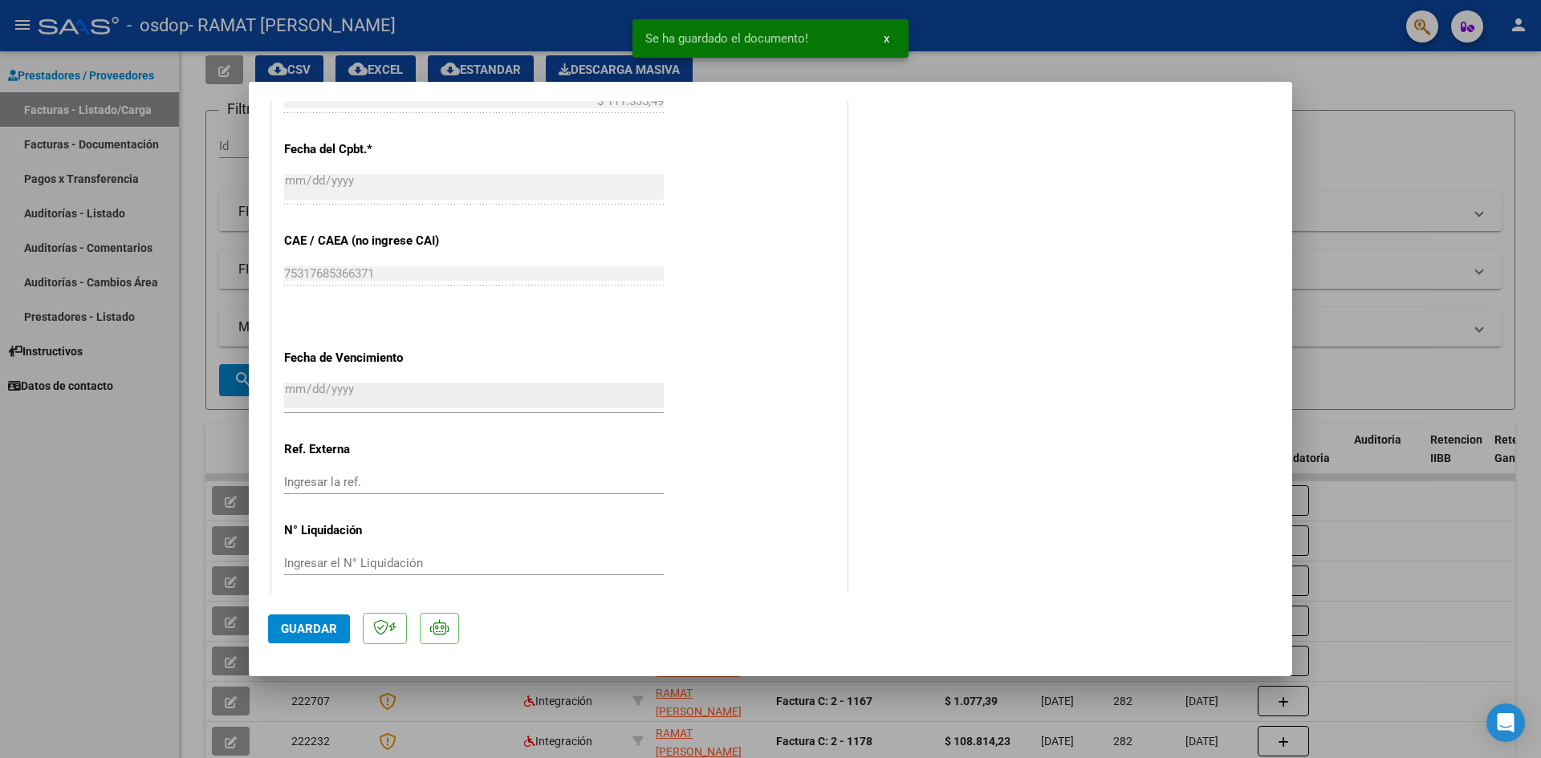
scroll to position [944, 0]
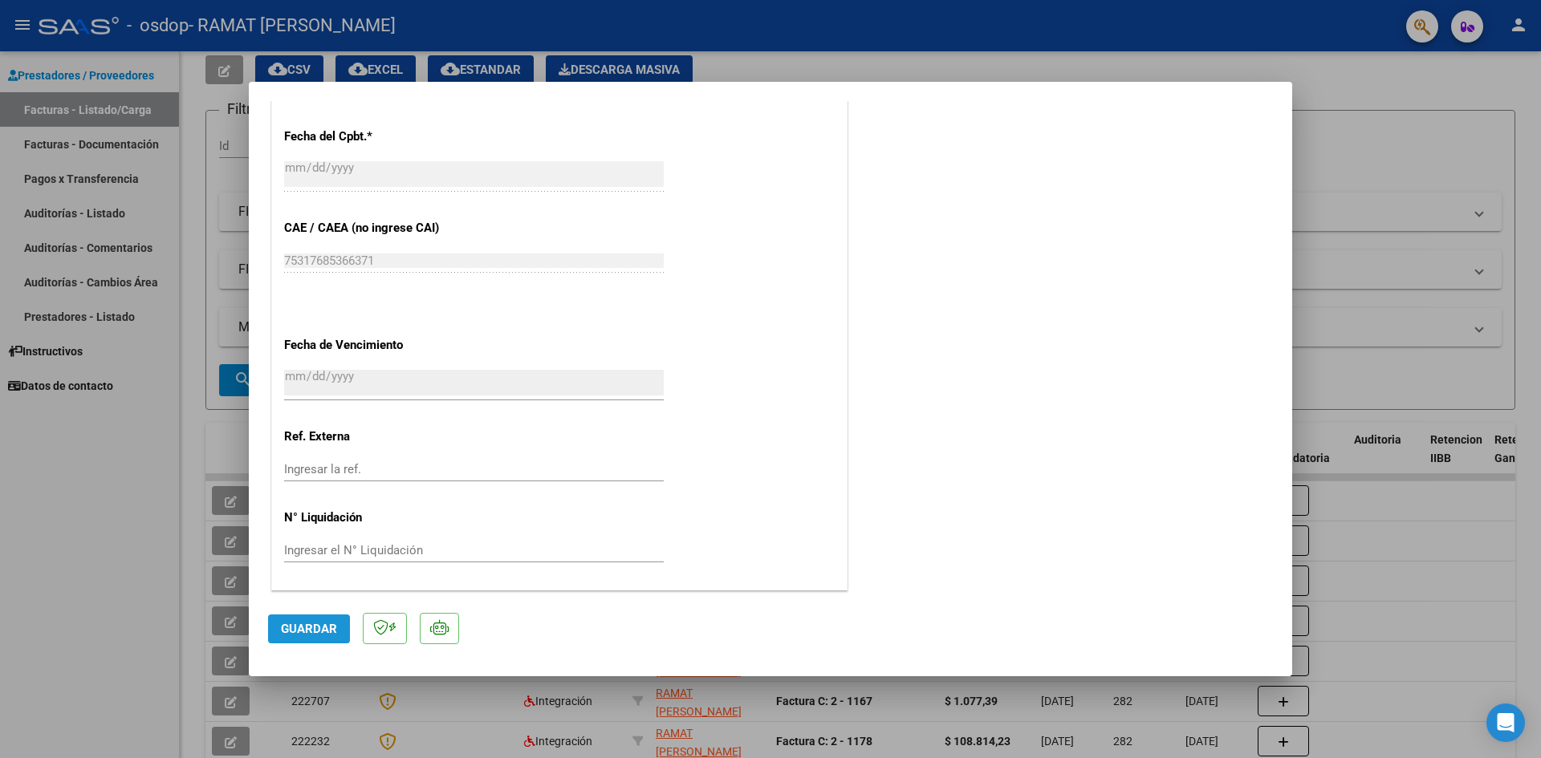
click at [298, 632] on span "Guardar" at bounding box center [309, 629] width 56 height 14
click at [1369, 552] on div at bounding box center [770, 379] width 1541 height 758
type input "$ 0,00"
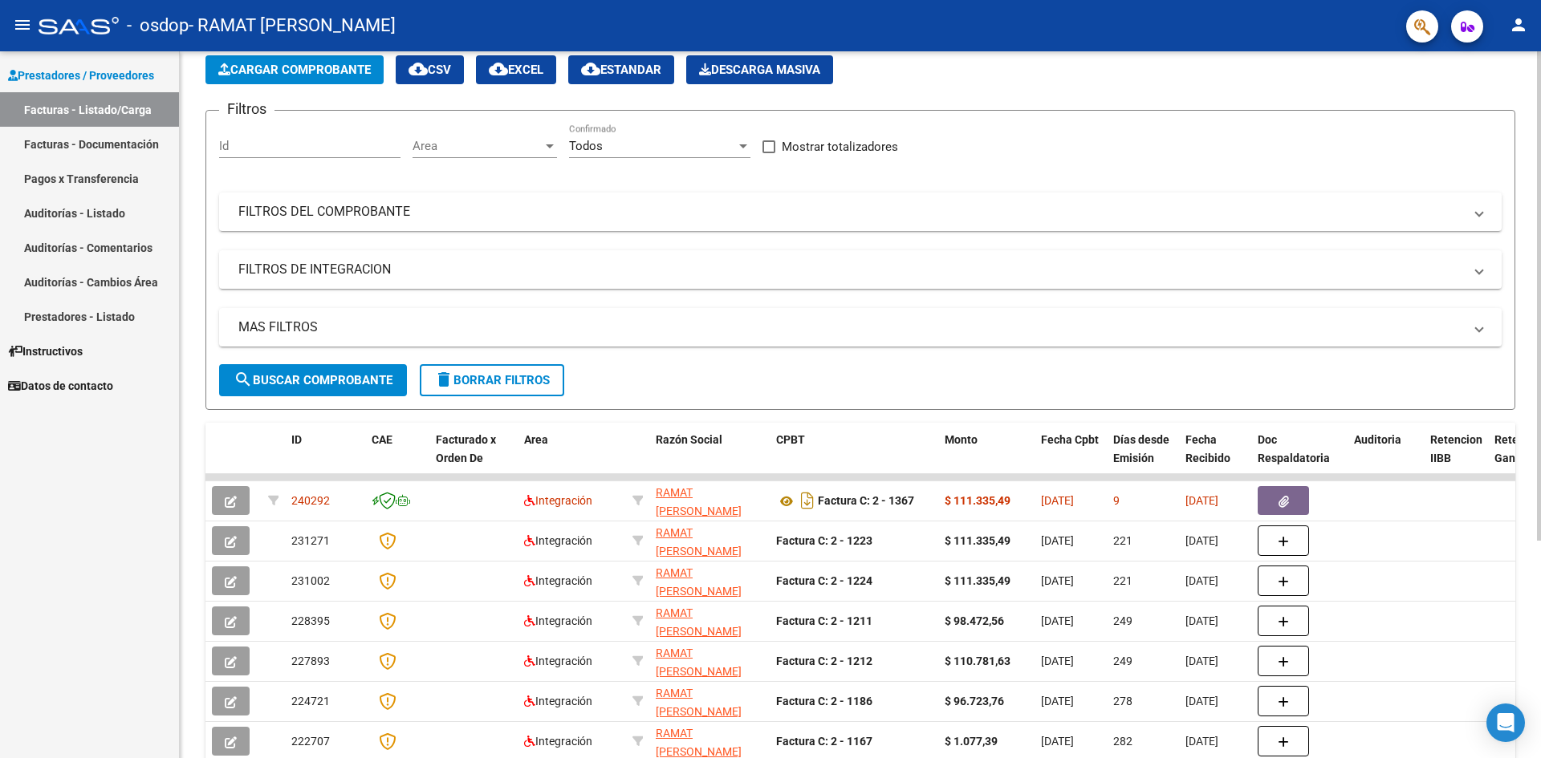
click at [301, 79] on button "Cargar Comprobante" at bounding box center [294, 69] width 178 height 29
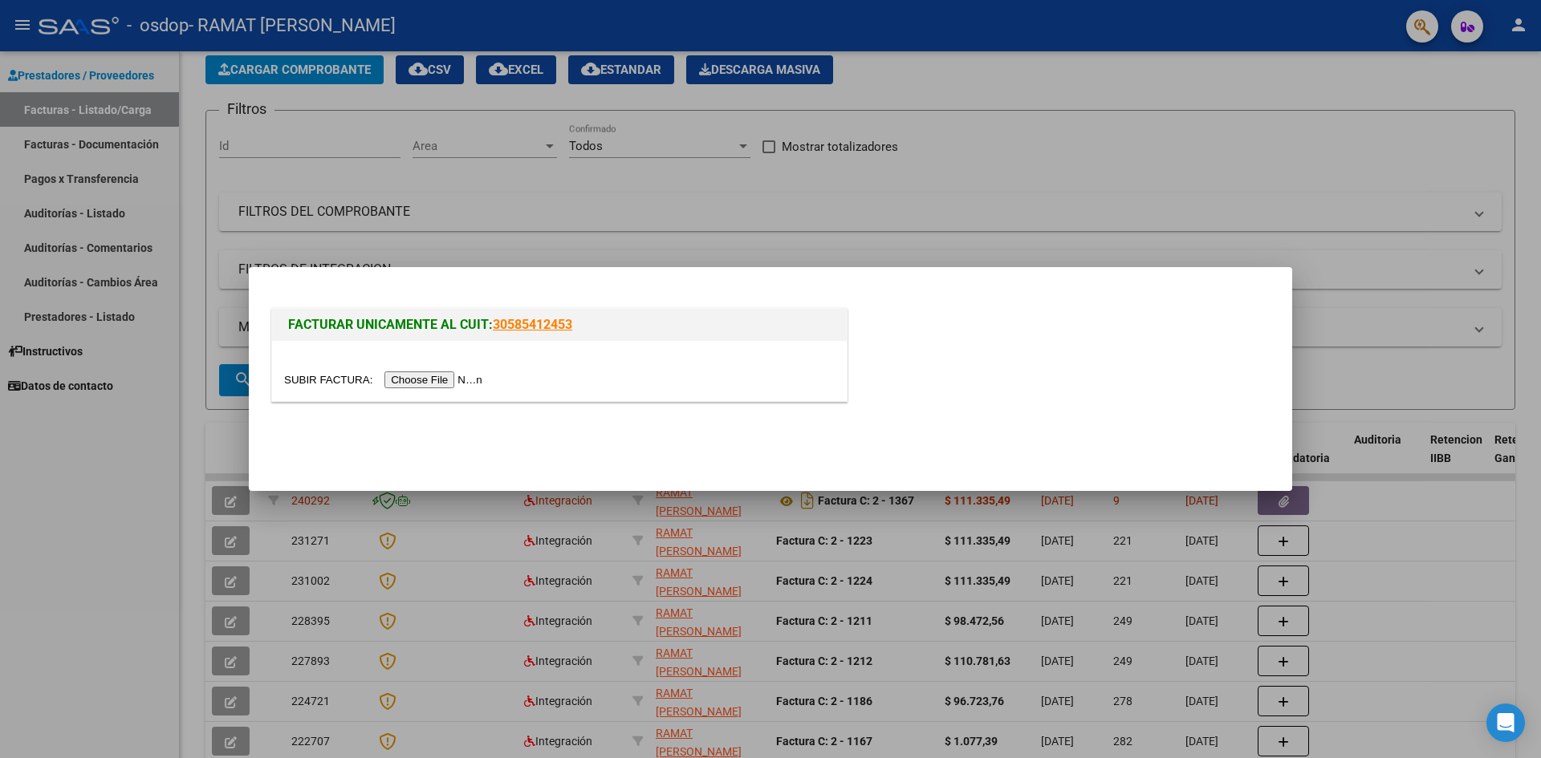
click at [413, 380] on input "file" at bounding box center [385, 380] width 203 height 17
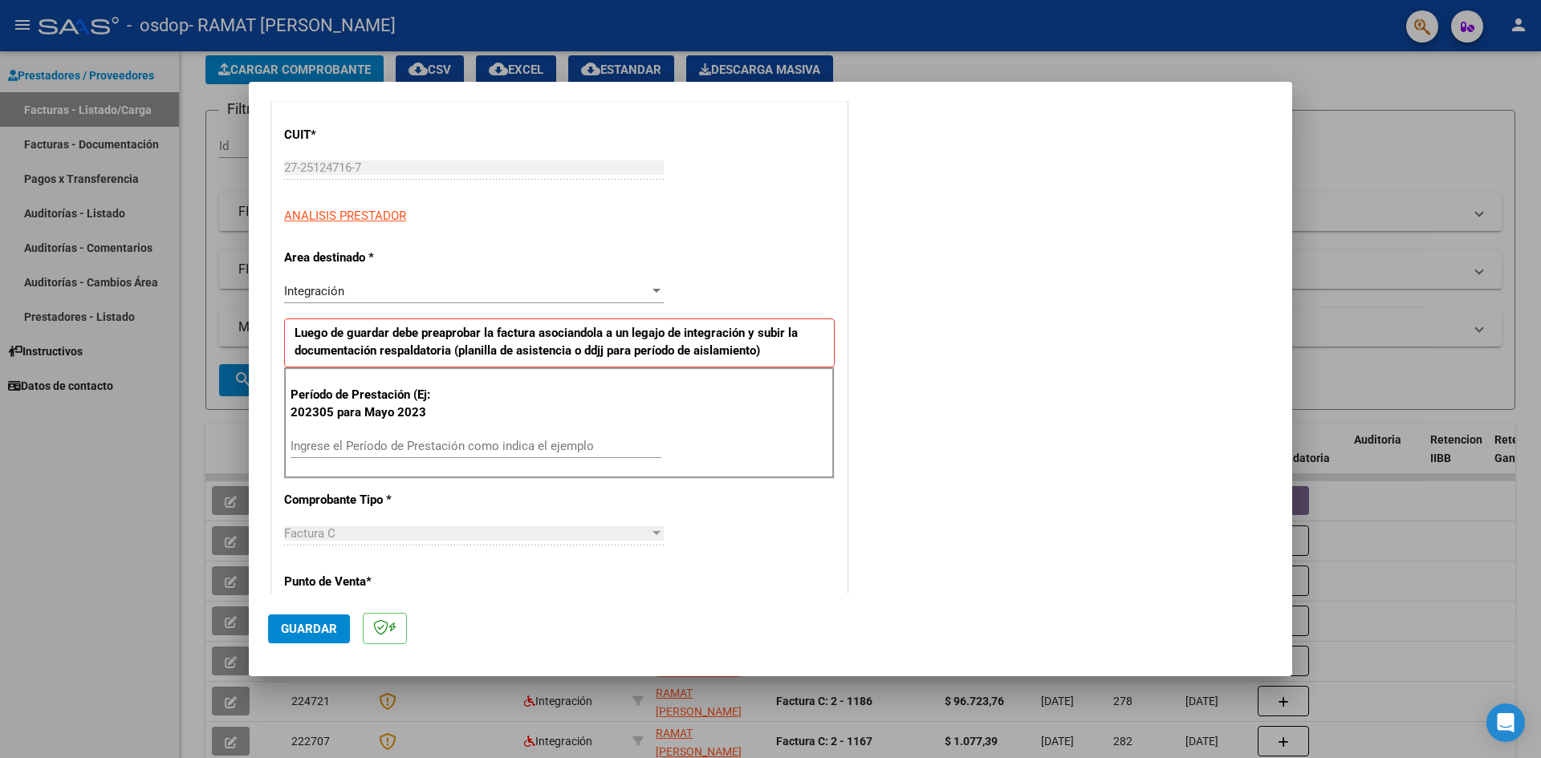
scroll to position [241, 0]
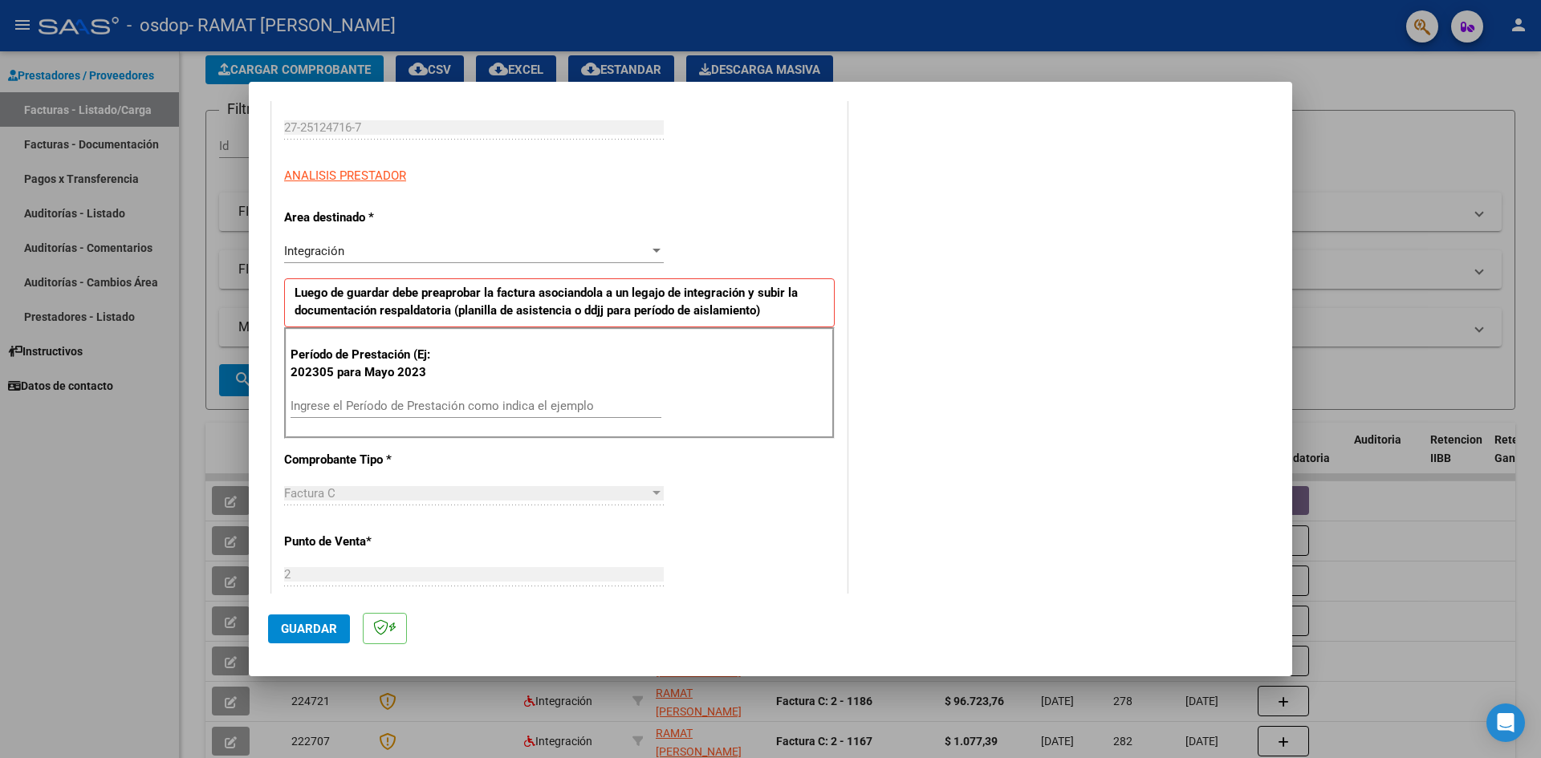
click at [379, 405] on input "Ingrese el Período de Prestación como indica el ejemplo" at bounding box center [476, 406] width 371 height 14
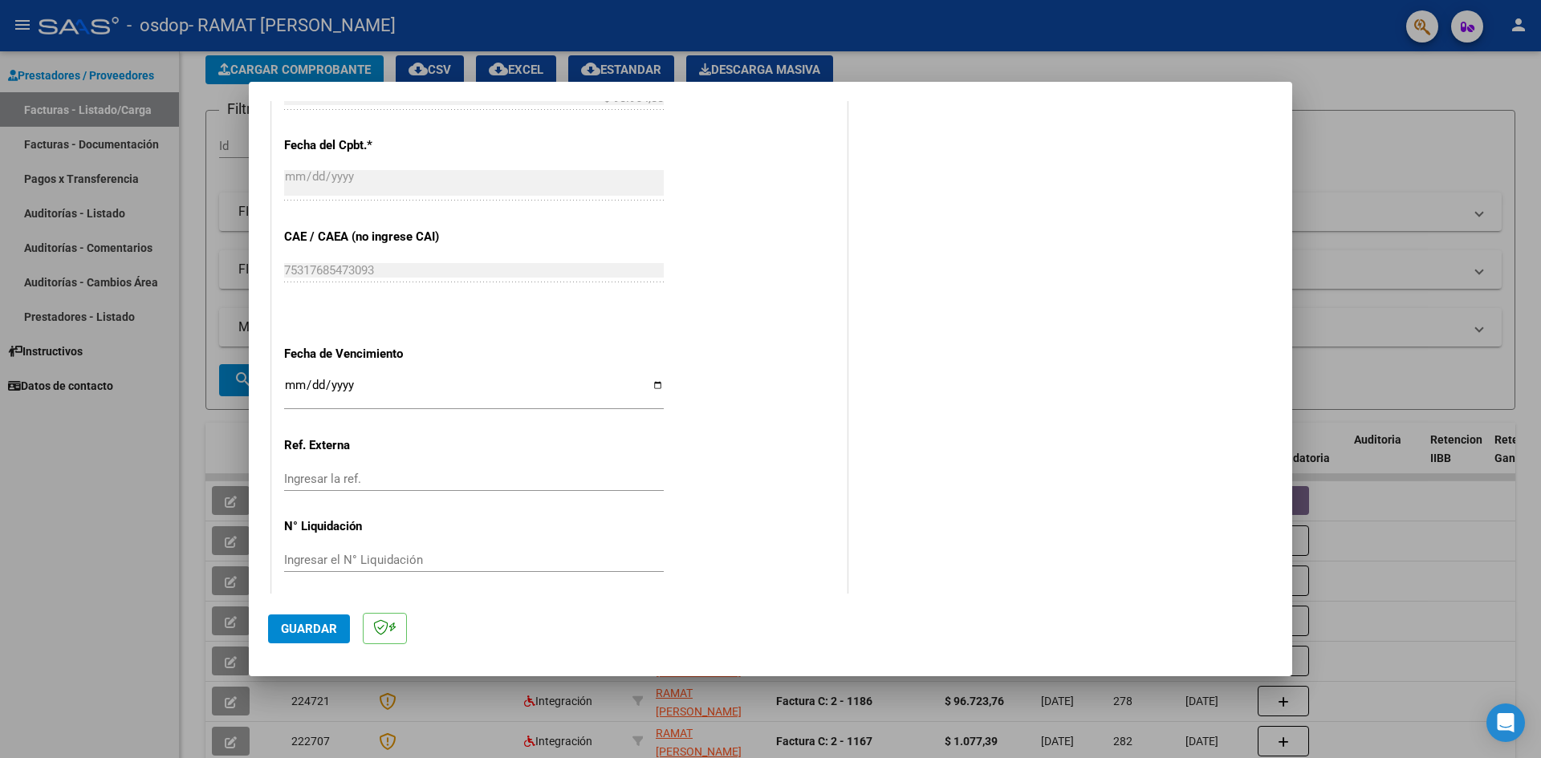
scroll to position [883, 0]
type input "202507"
click at [654, 383] on input "Ingresar la fecha" at bounding box center [474, 389] width 380 height 26
type input "2025-09-30"
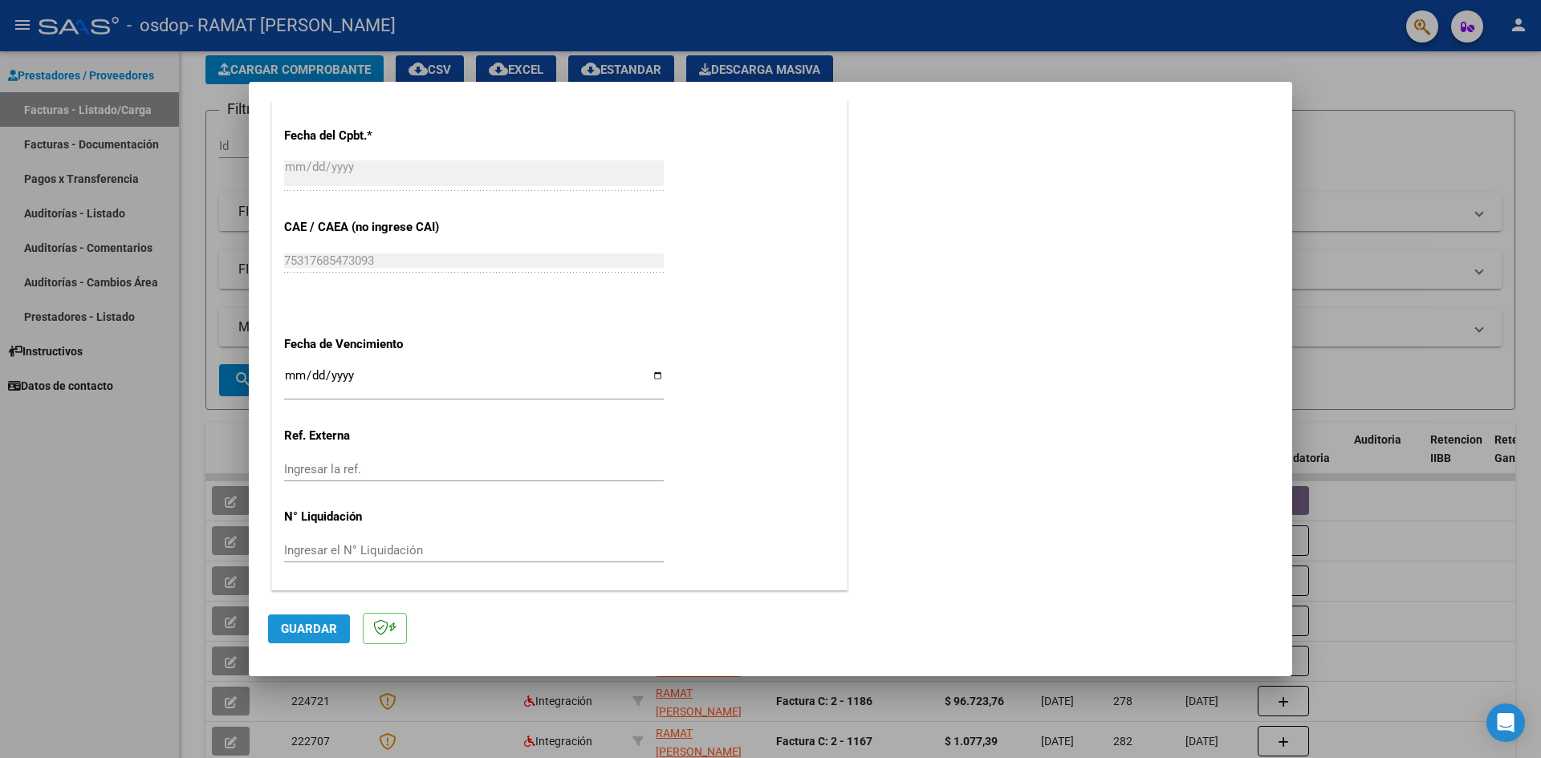
click at [315, 630] on span "Guardar" at bounding box center [309, 629] width 56 height 14
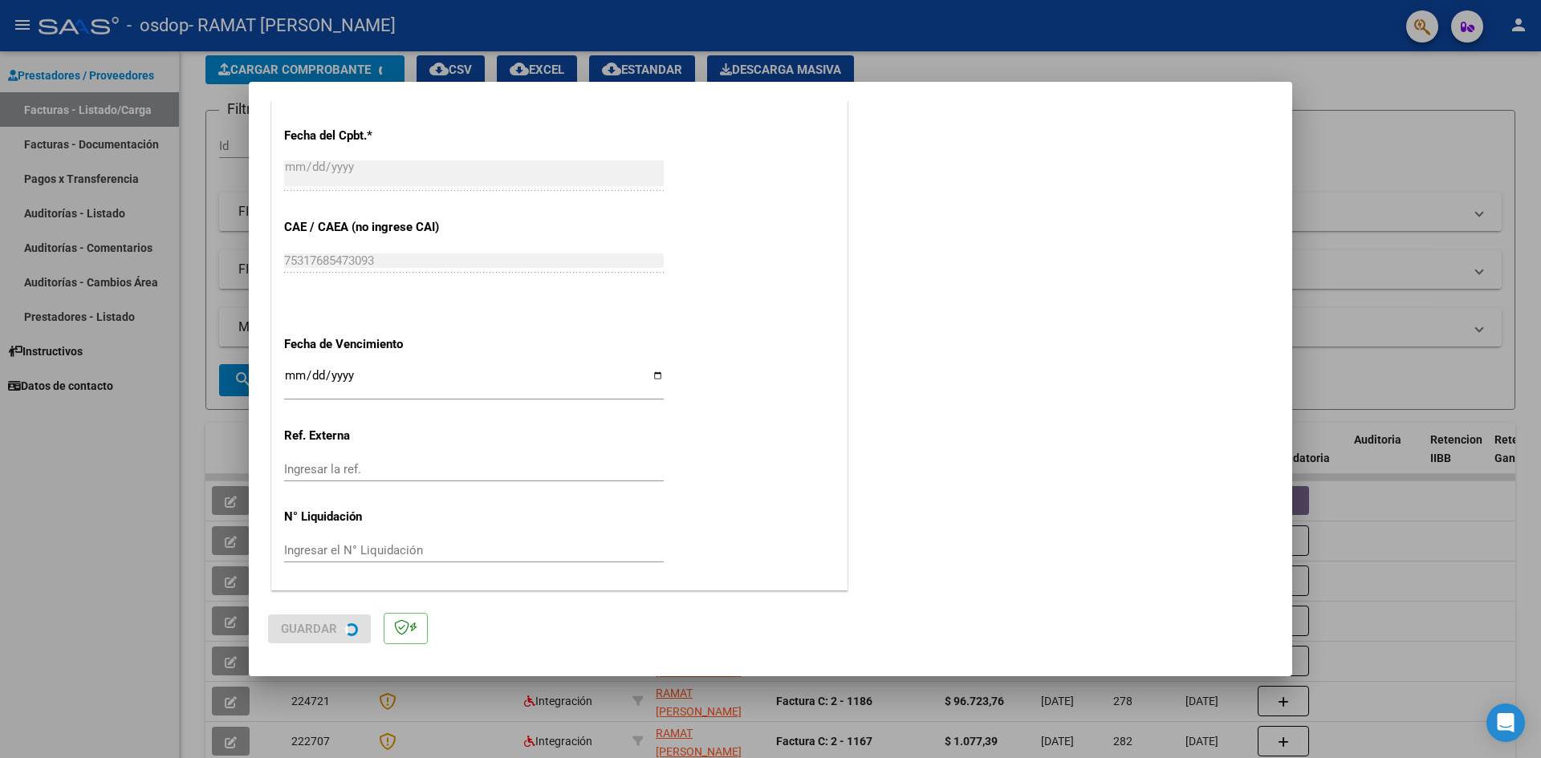
scroll to position [0, 0]
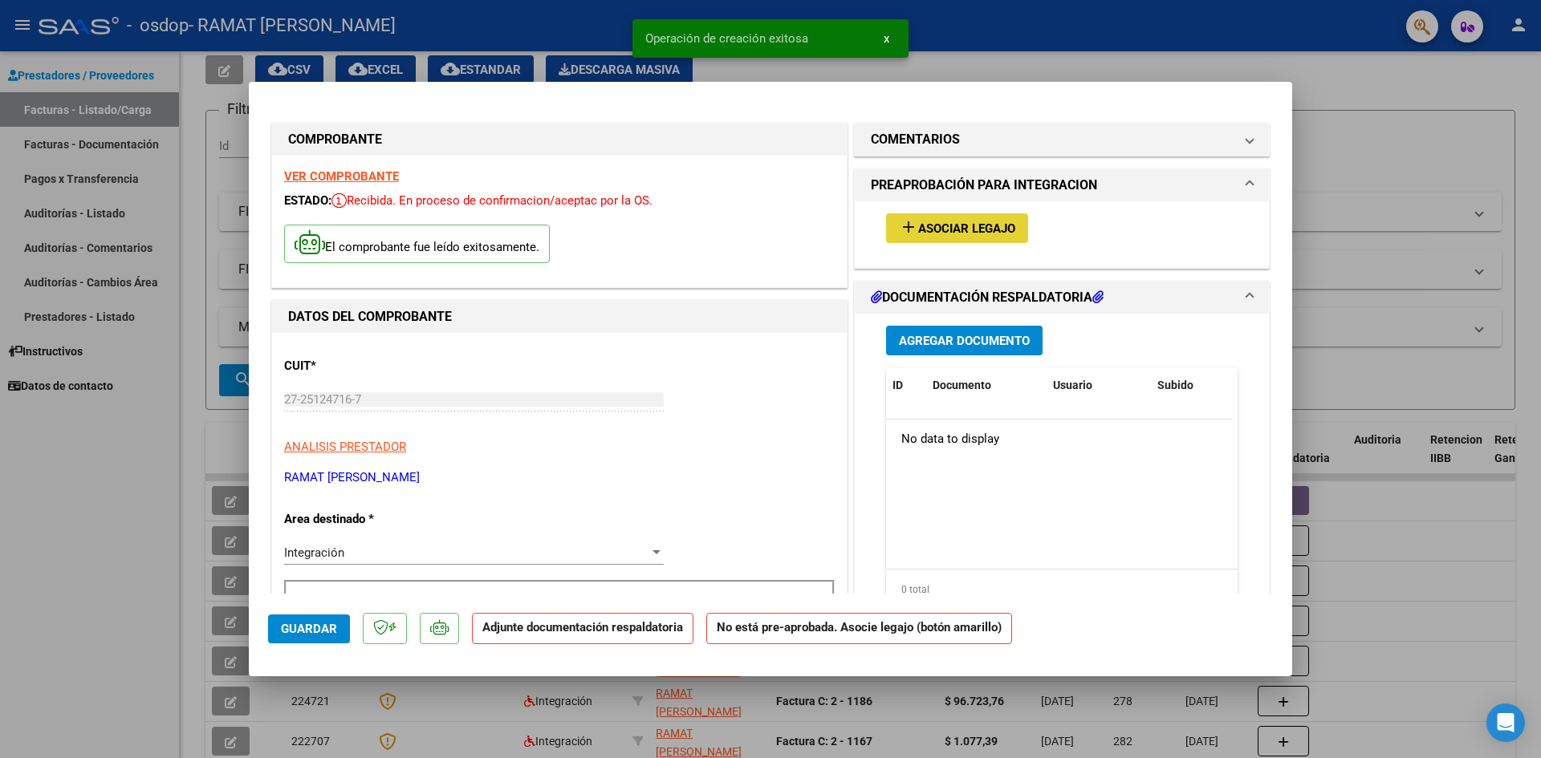
click at [996, 223] on span "Asociar Legajo" at bounding box center [966, 229] width 97 height 14
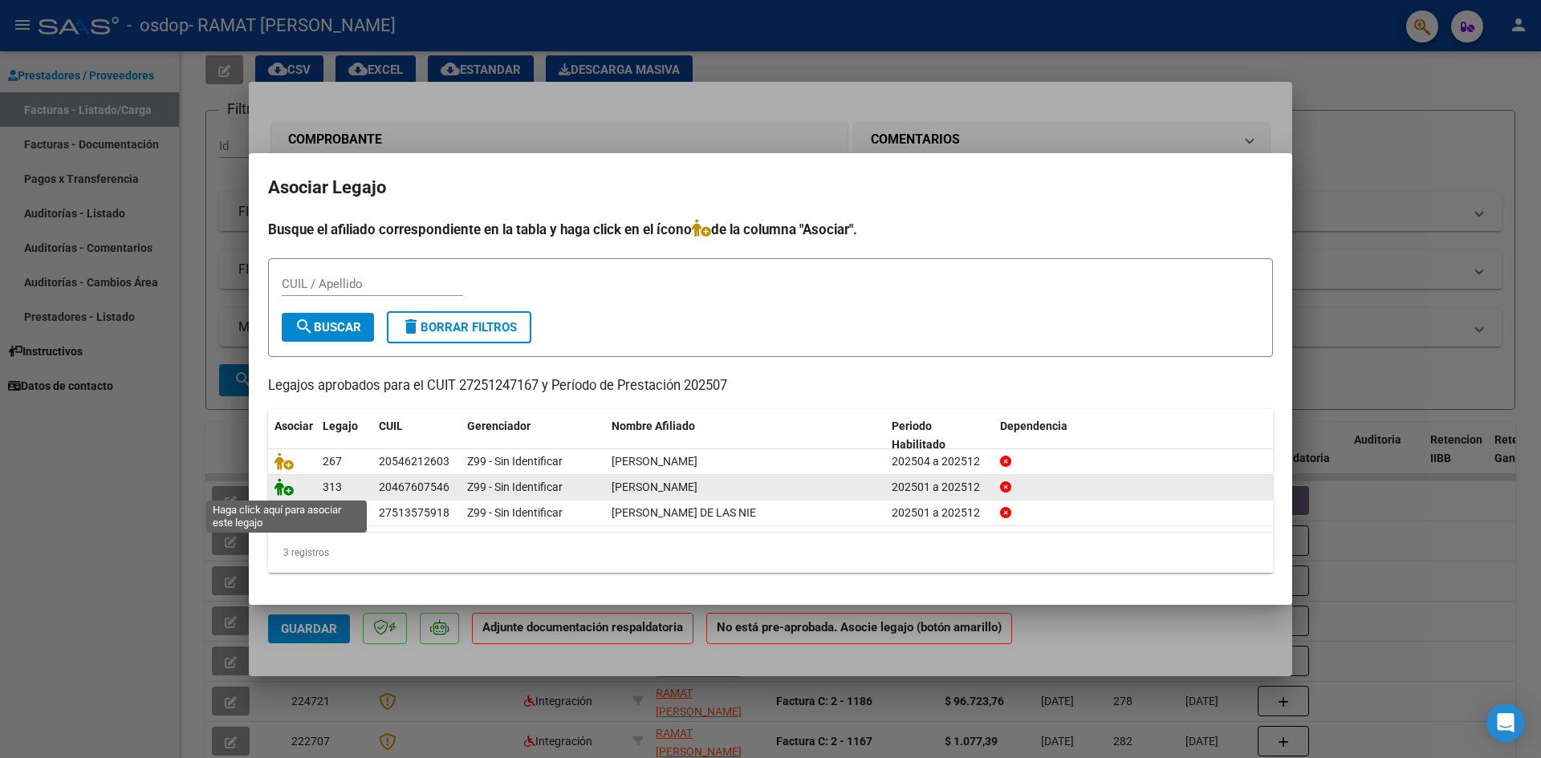
click at [283, 492] on icon at bounding box center [283, 487] width 19 height 18
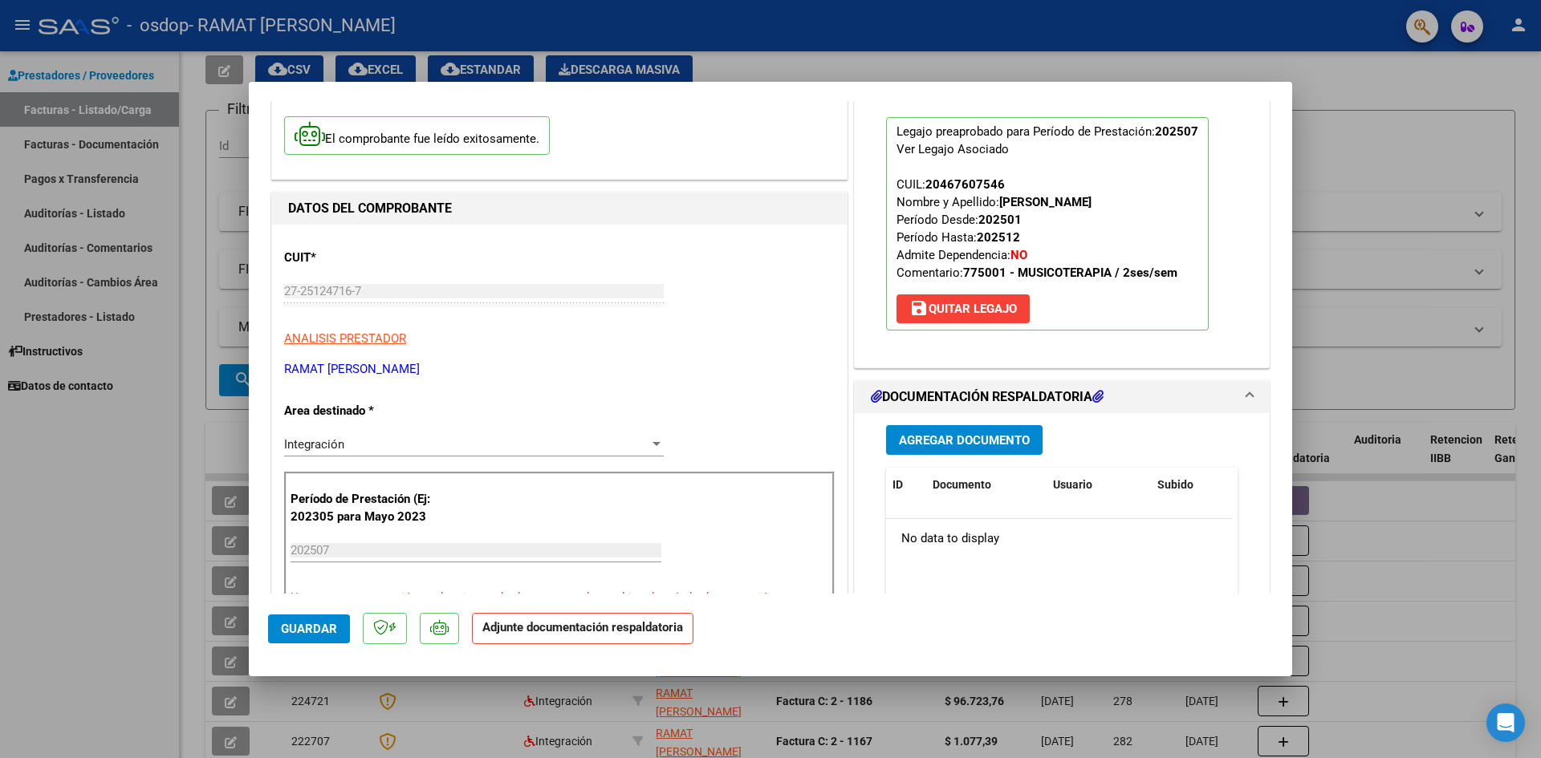
scroll to position [161, 0]
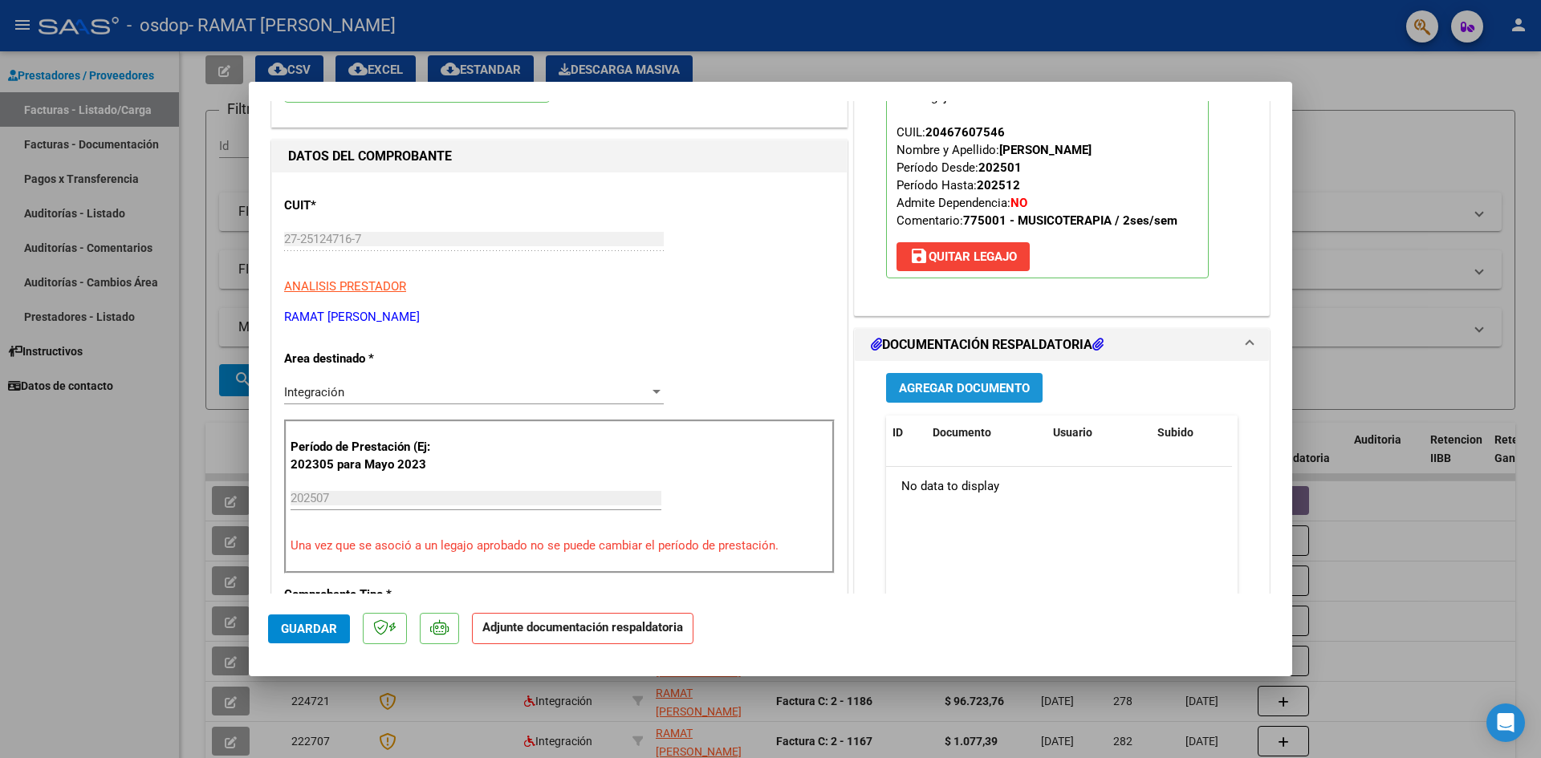
click at [971, 393] on span "Agregar Documento" at bounding box center [964, 388] width 131 height 14
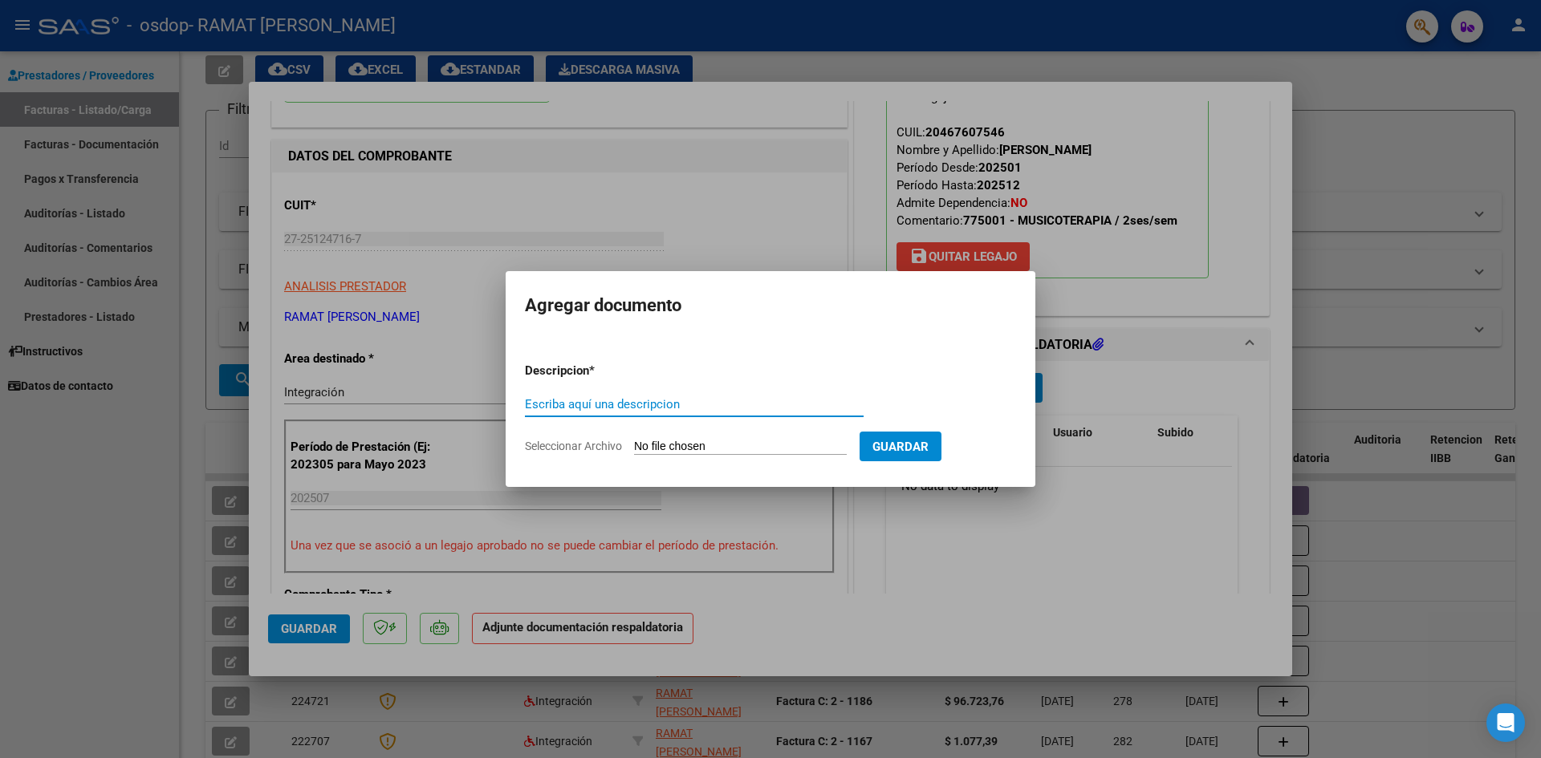
click at [604, 397] on input "Escriba aquí una descripcion" at bounding box center [694, 404] width 339 height 14
type input "Planilla"
click at [669, 446] on input "Seleccionar Archivo" at bounding box center [740, 447] width 213 height 15
type input "C:\fakepath\Planilla Lovera julio 25.pdf"
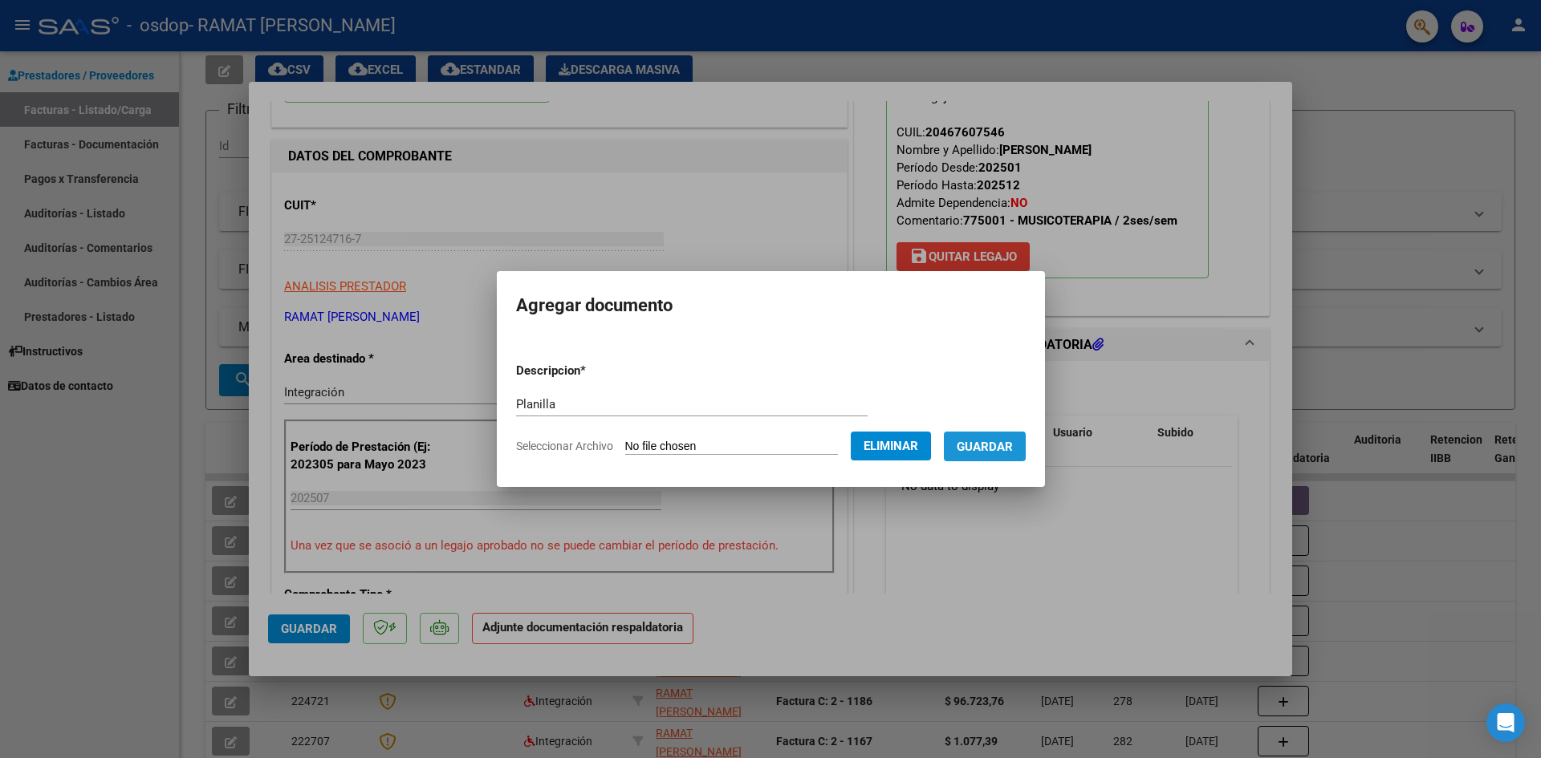
click at [1006, 451] on span "Guardar" at bounding box center [985, 447] width 56 height 14
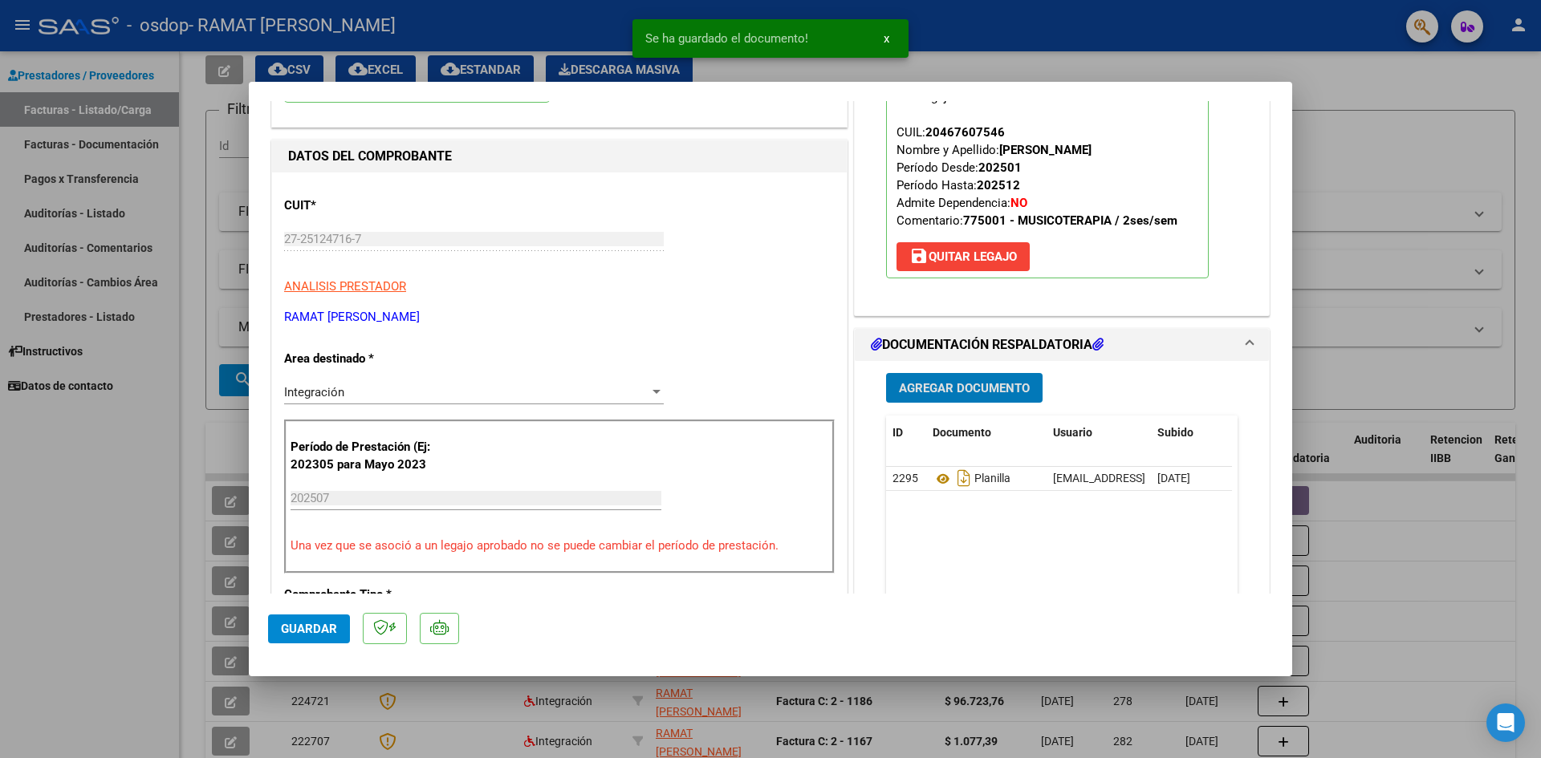
click at [290, 630] on span "Guardar" at bounding box center [309, 629] width 56 height 14
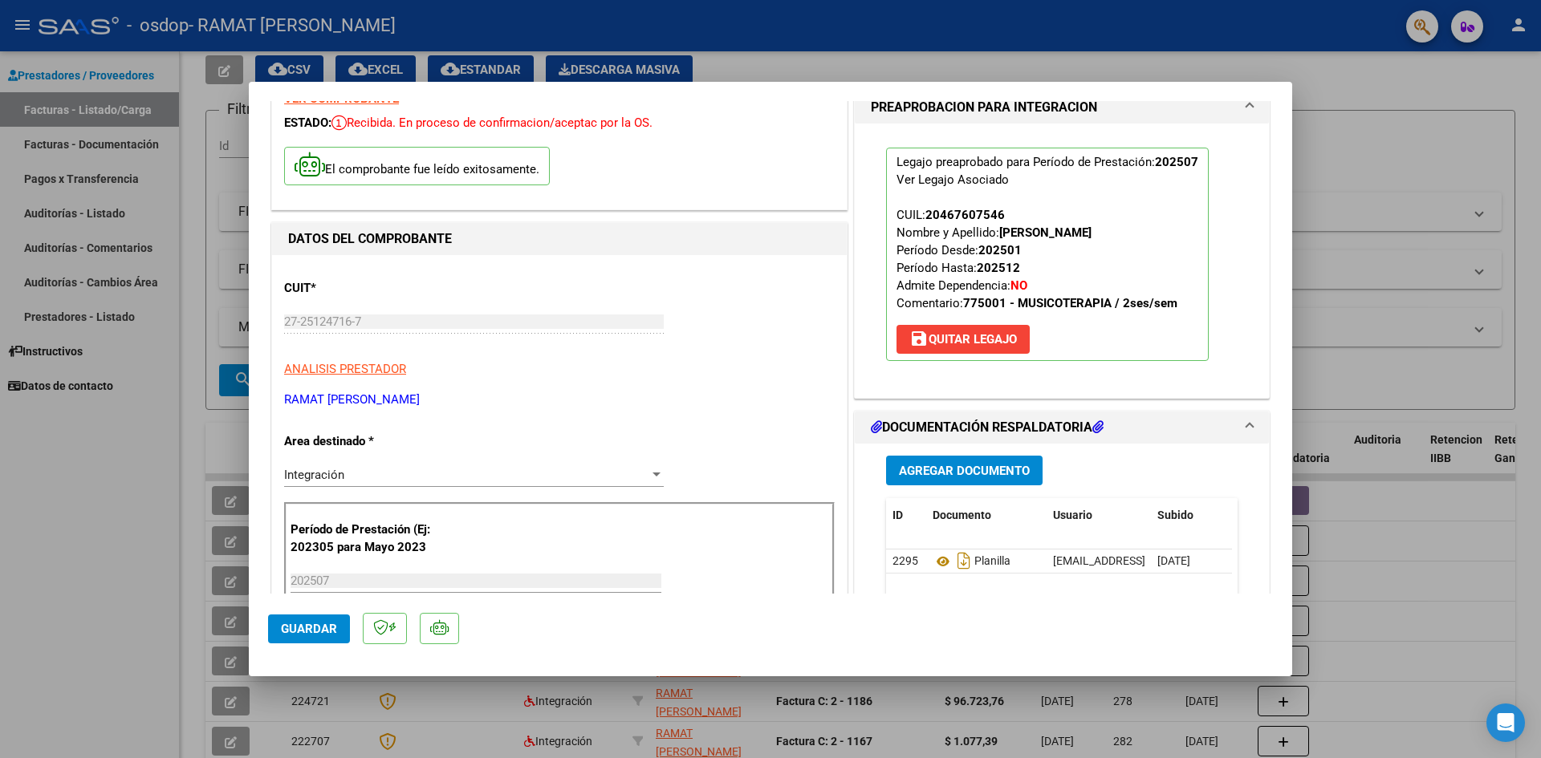
scroll to position [0, 0]
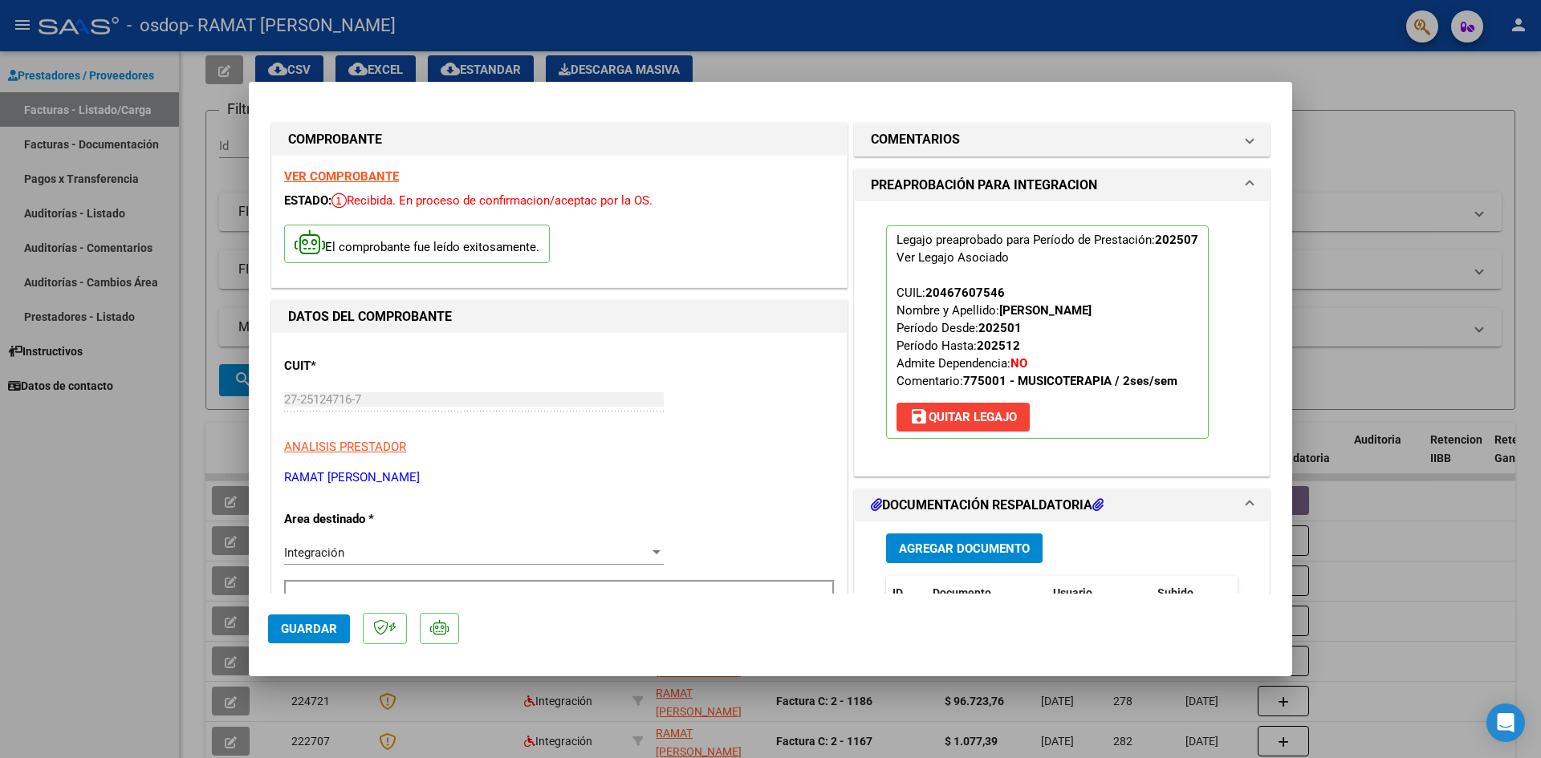
click at [1420, 552] on div at bounding box center [770, 379] width 1541 height 758
type input "$ 0,00"
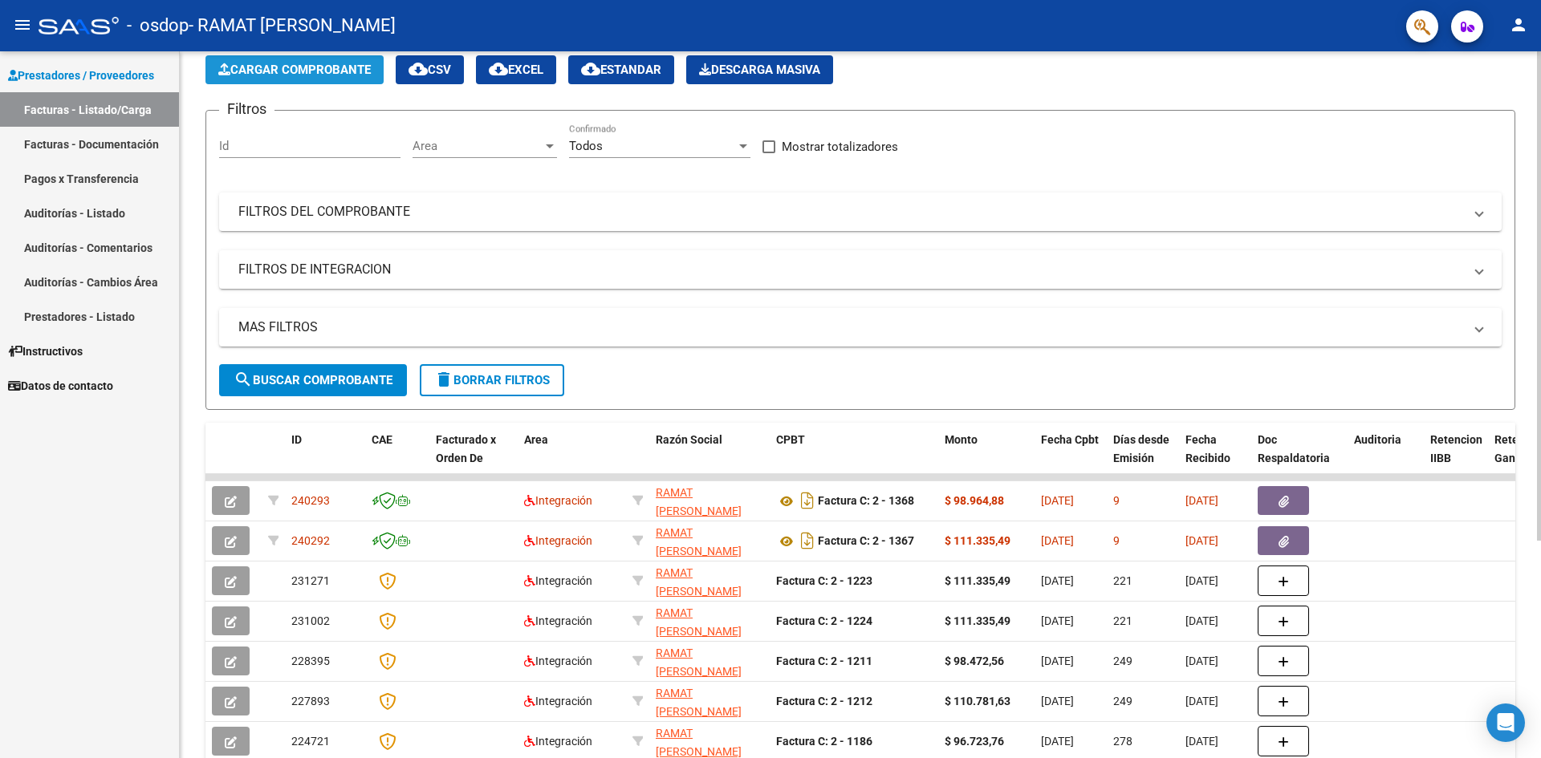
click at [282, 65] on span "Cargar Comprobante" at bounding box center [294, 70] width 152 height 14
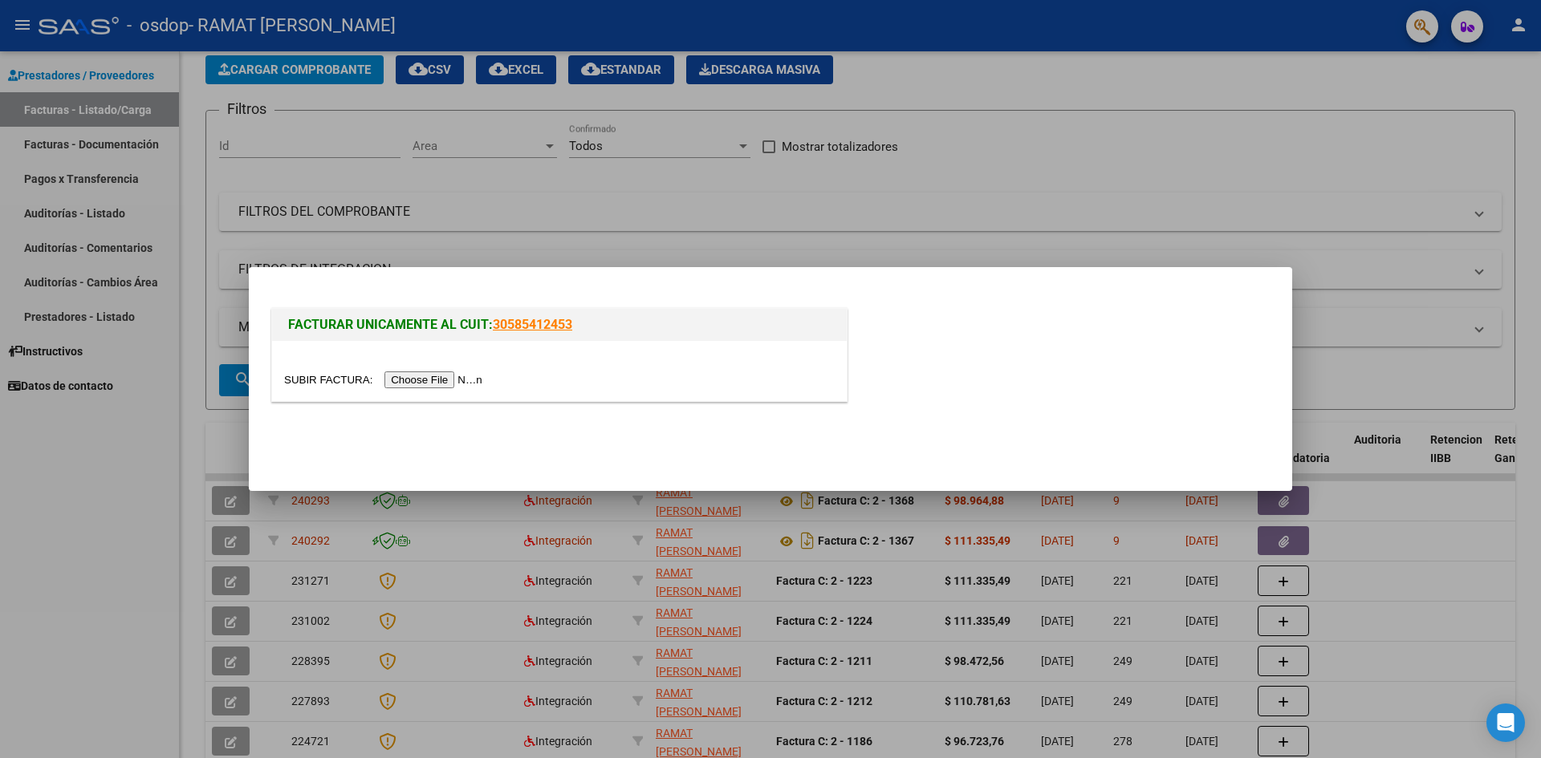
click at [422, 376] on input "file" at bounding box center [385, 380] width 203 height 17
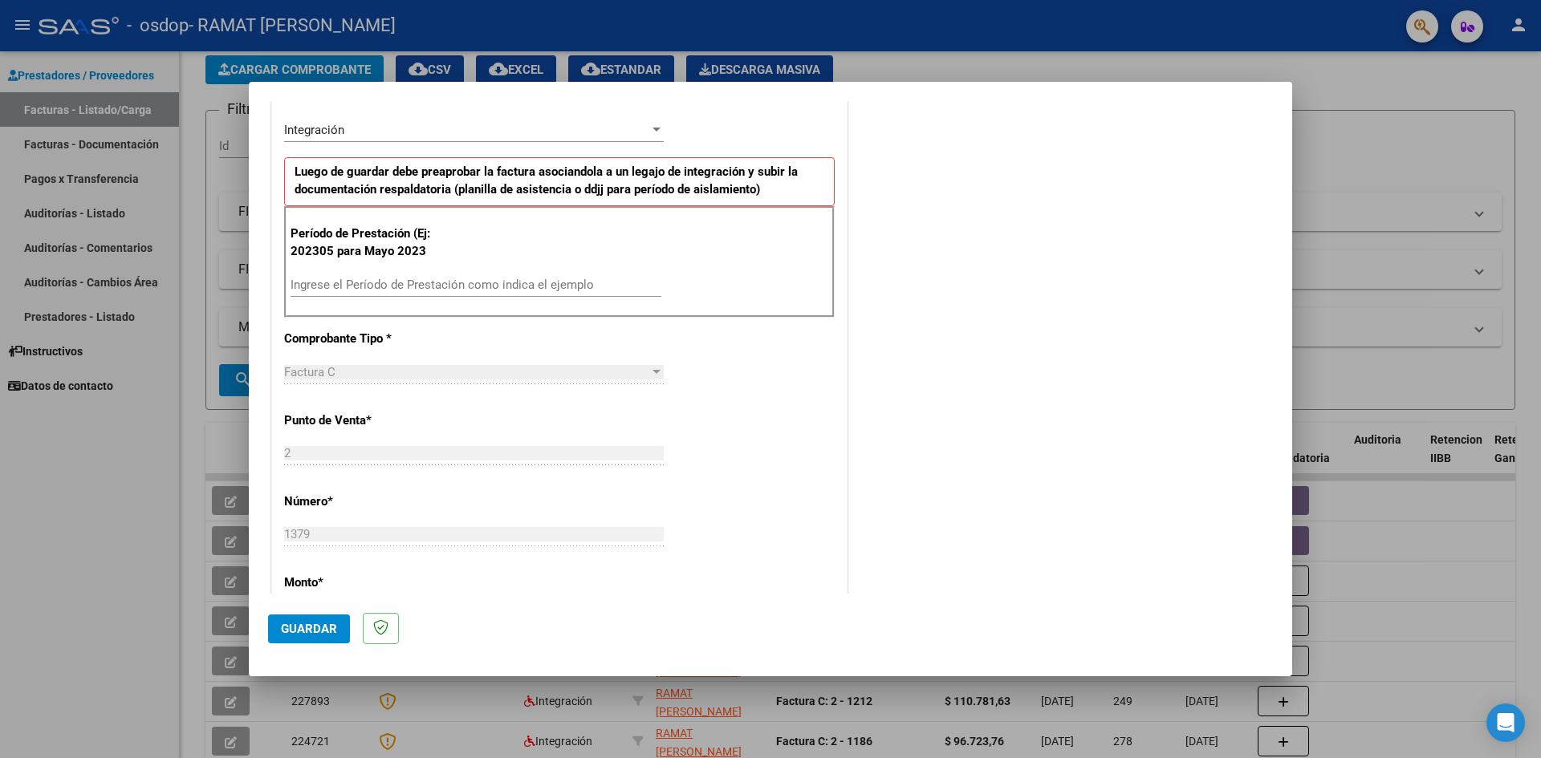
scroll to position [401, 0]
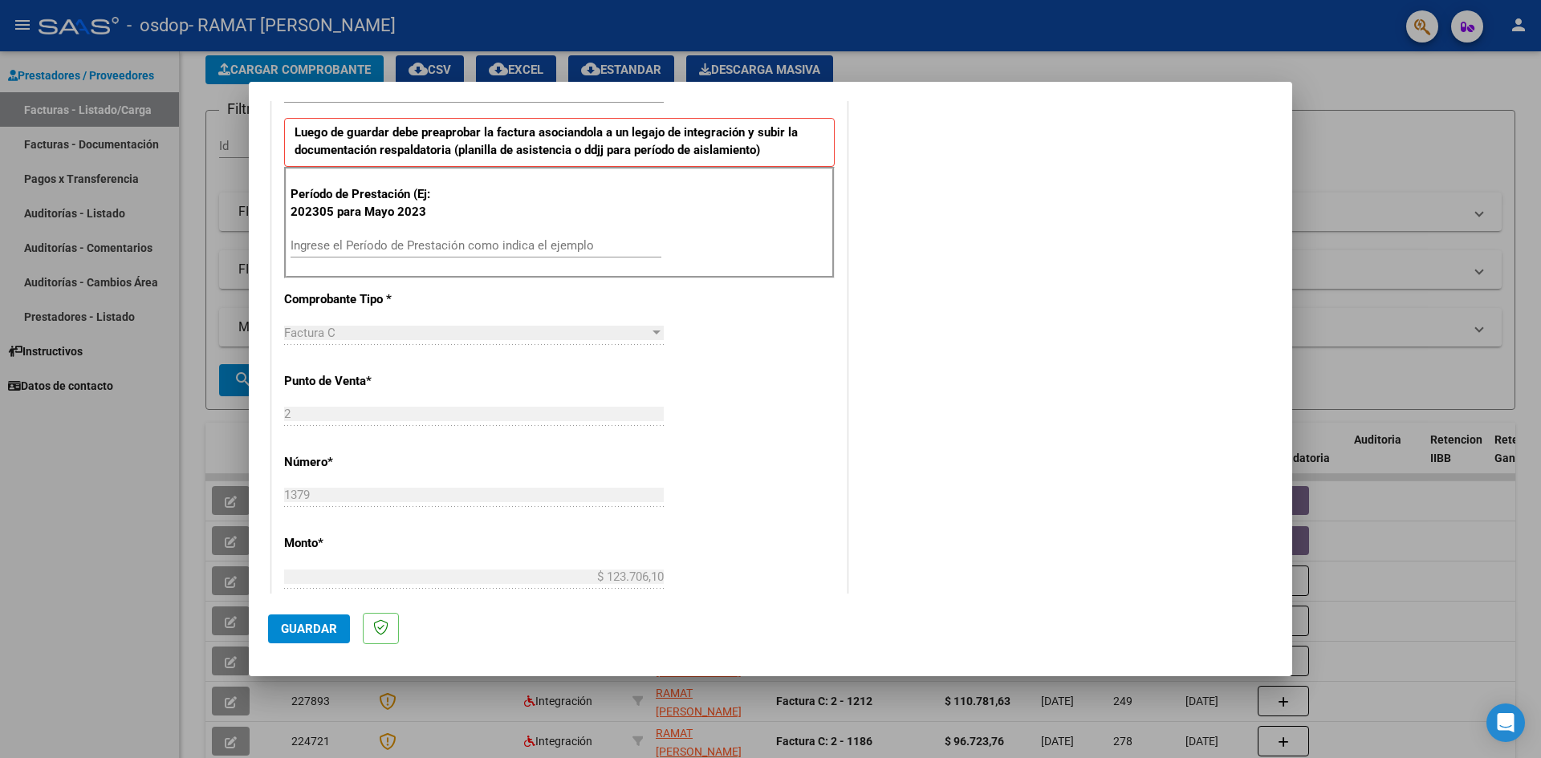
click at [368, 244] on input "Ingrese el Período de Prestación como indica el ejemplo" at bounding box center [476, 245] width 371 height 14
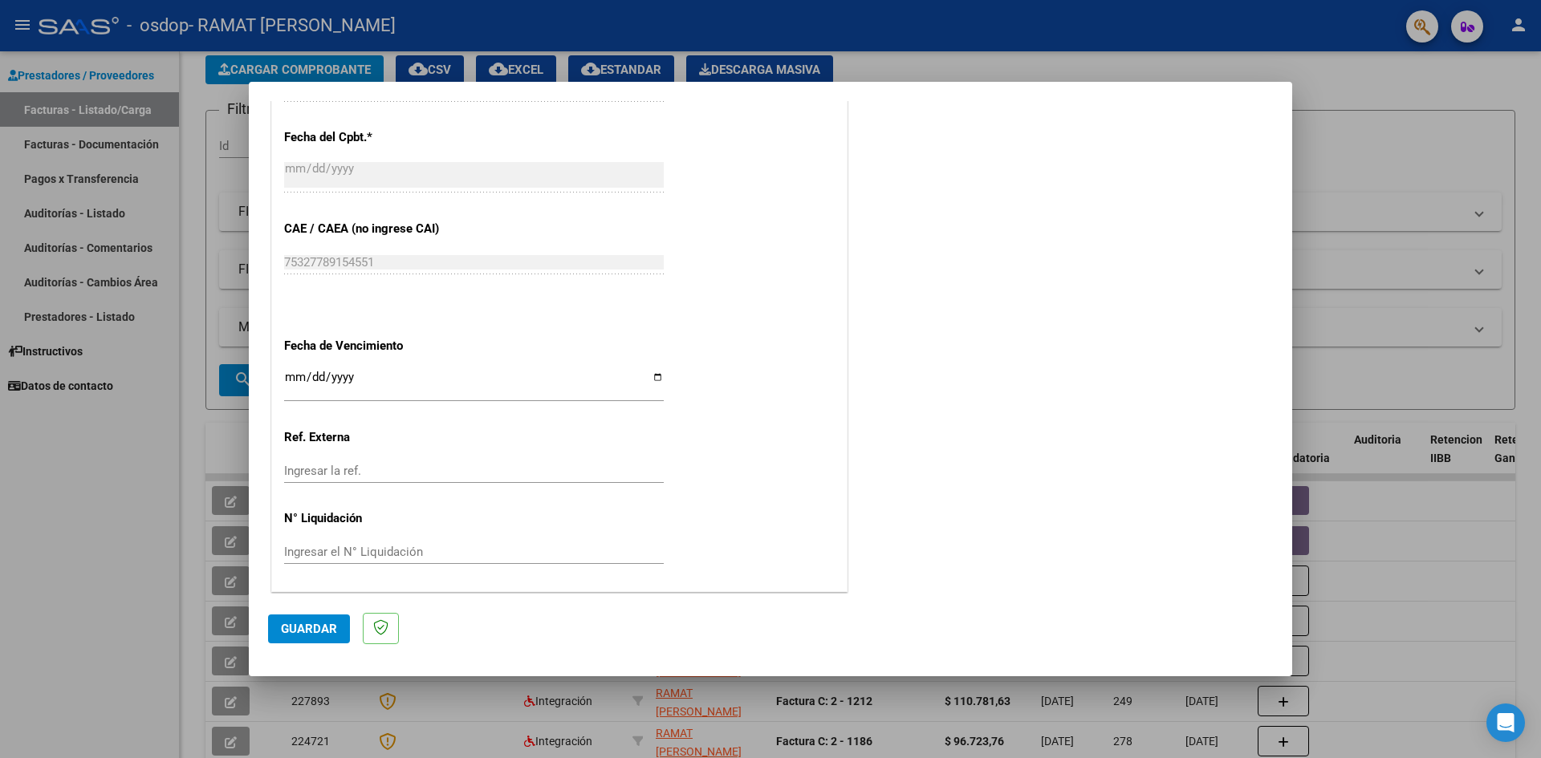
scroll to position [890, 0]
type input "202507"
click at [653, 379] on input "Ingresar la fecha" at bounding box center [474, 382] width 380 height 26
type input "2025-09-30"
click at [315, 626] on span "Guardar" at bounding box center [309, 629] width 56 height 14
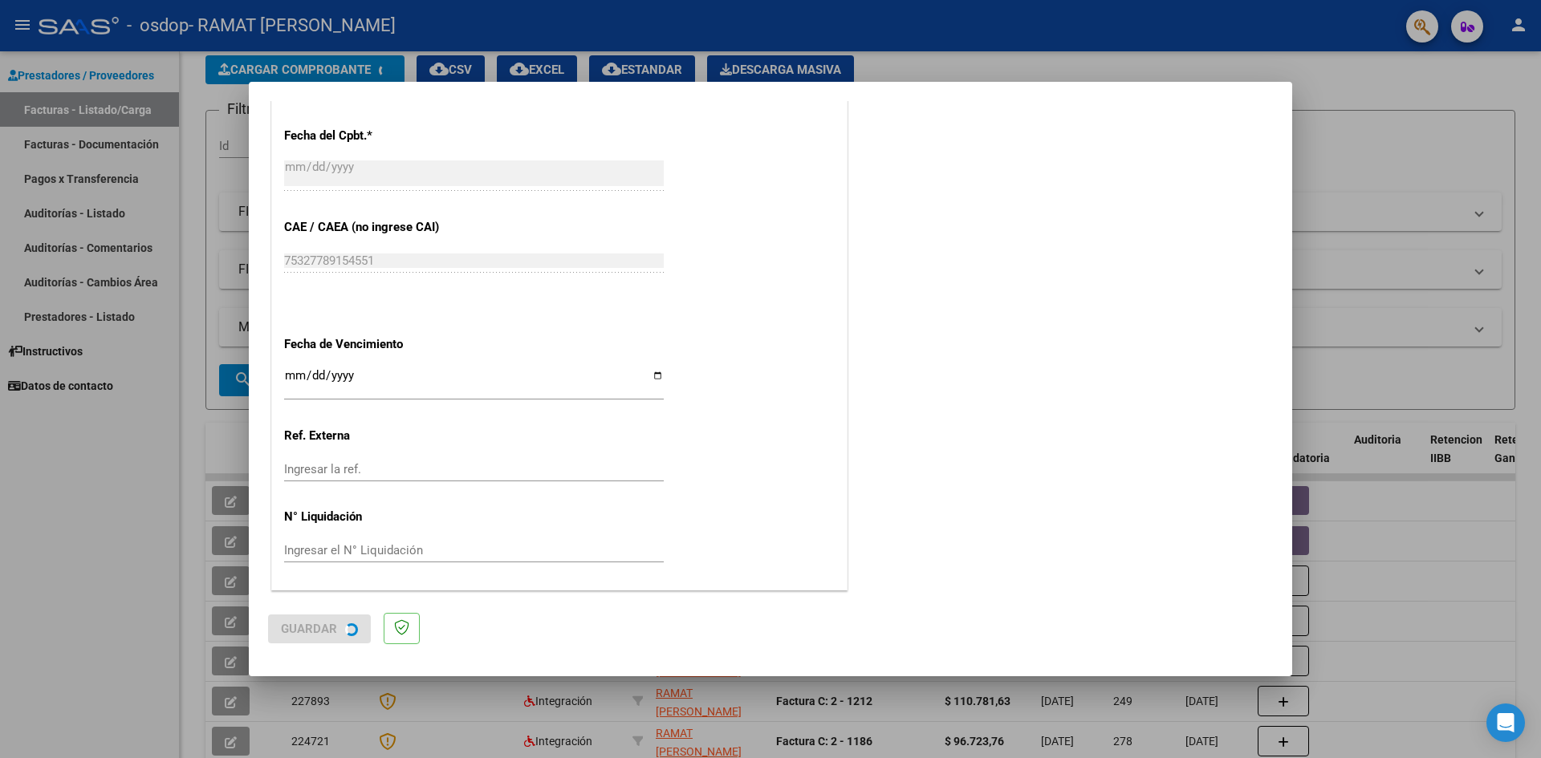
scroll to position [0, 0]
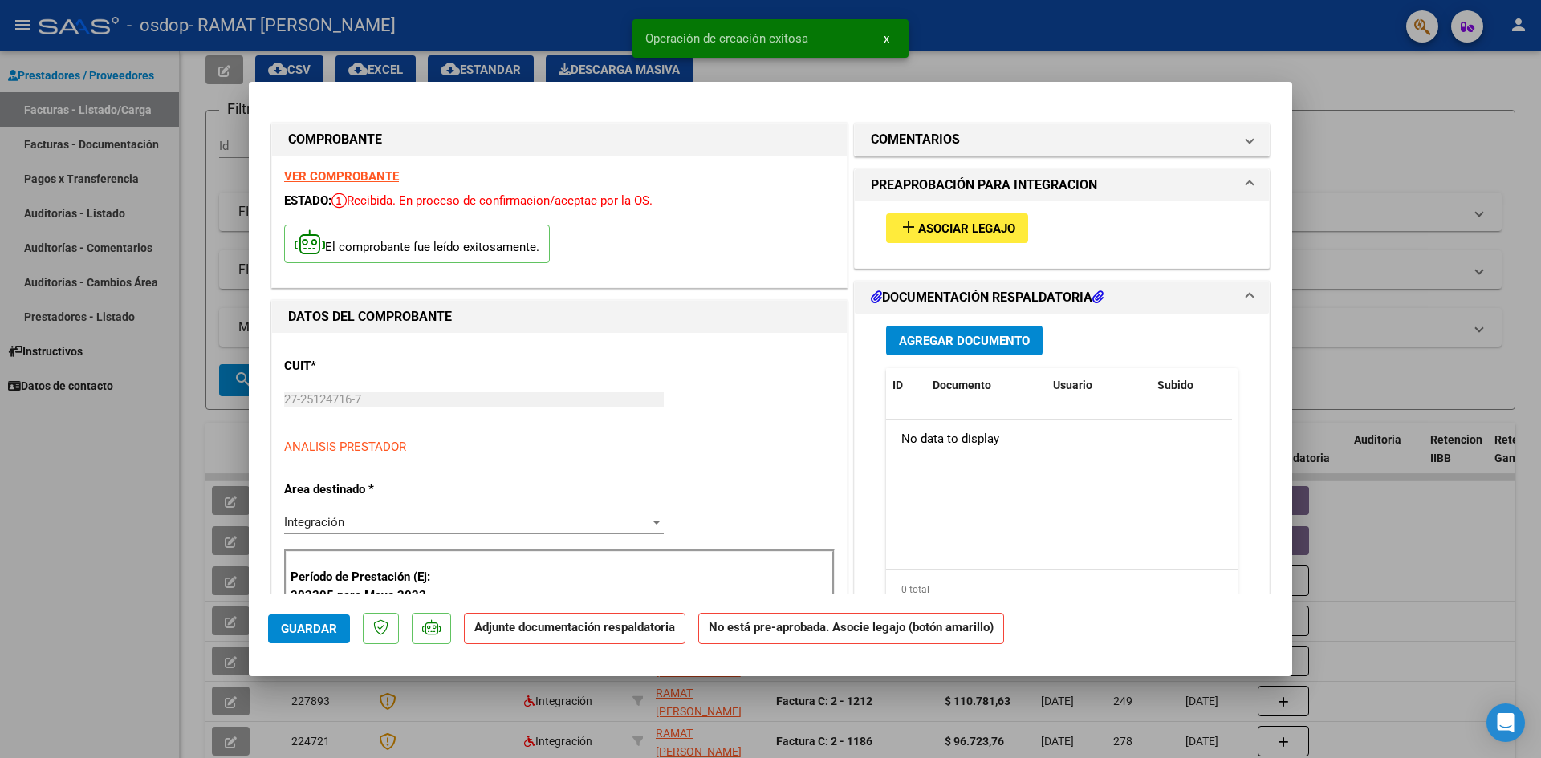
click at [977, 231] on span "Asociar Legajo" at bounding box center [966, 229] width 97 height 14
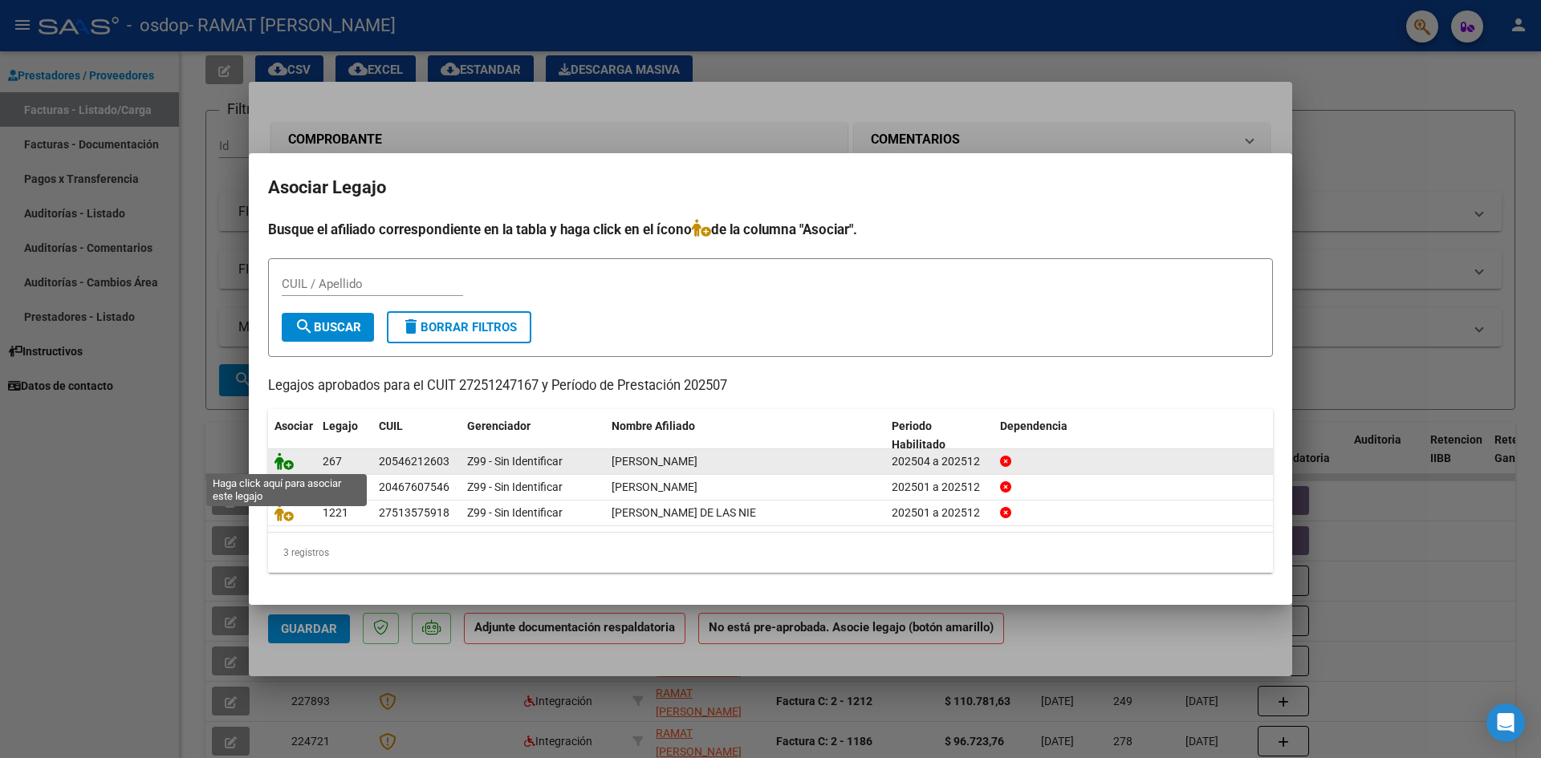
click at [281, 460] on icon at bounding box center [283, 462] width 19 height 18
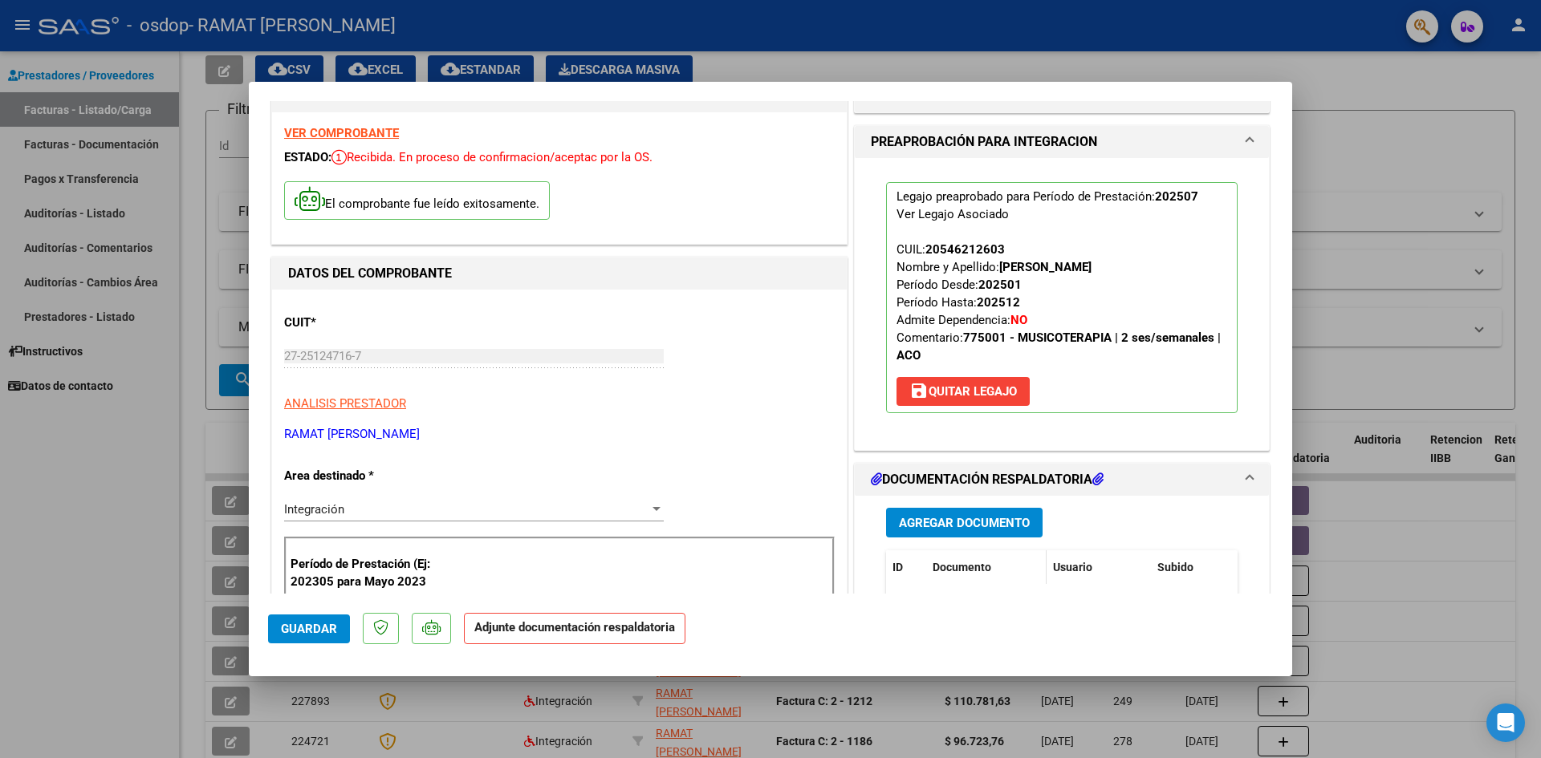
scroll to position [80, 0]
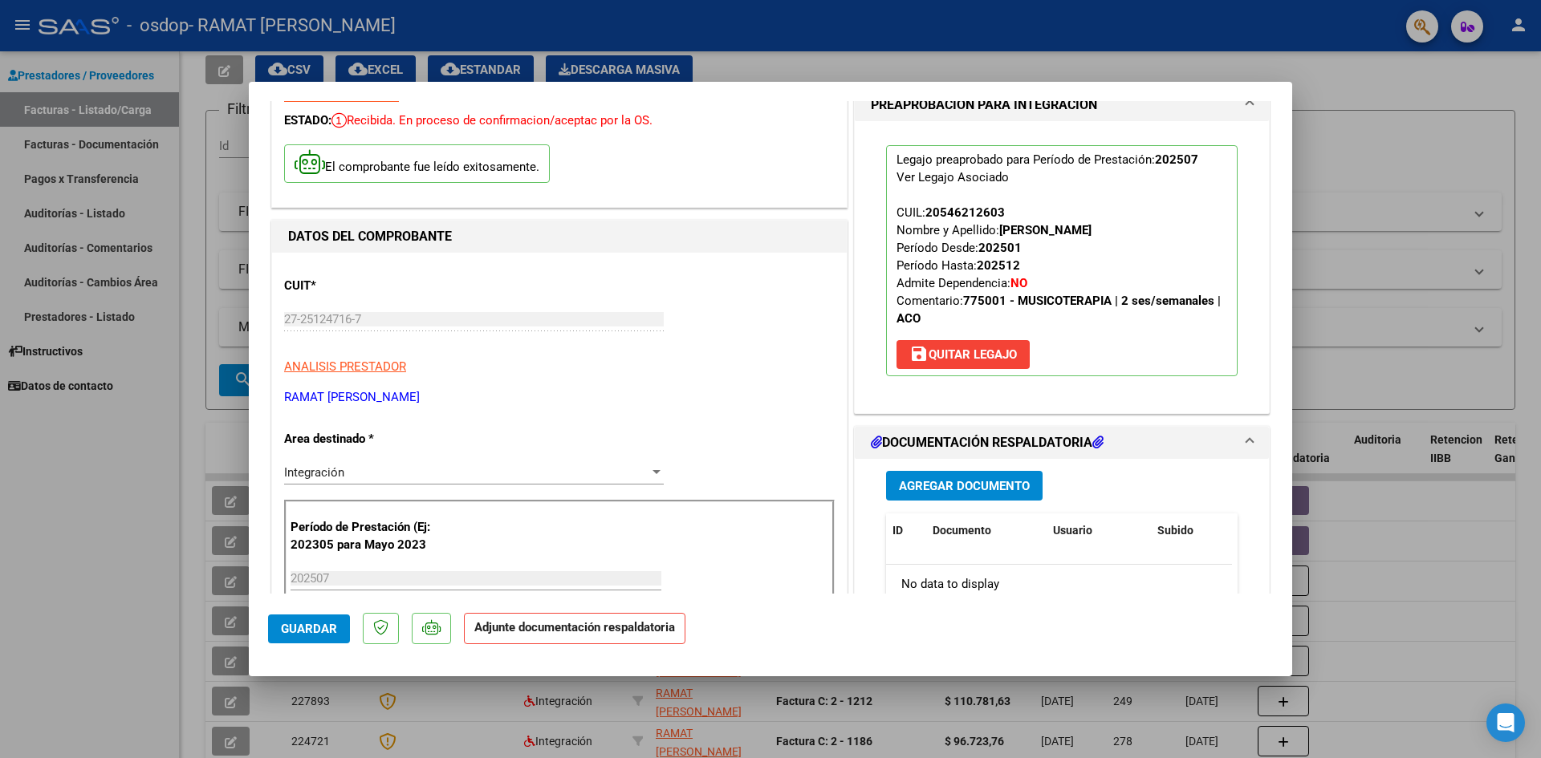
click at [965, 480] on span "Agregar Documento" at bounding box center [964, 486] width 131 height 14
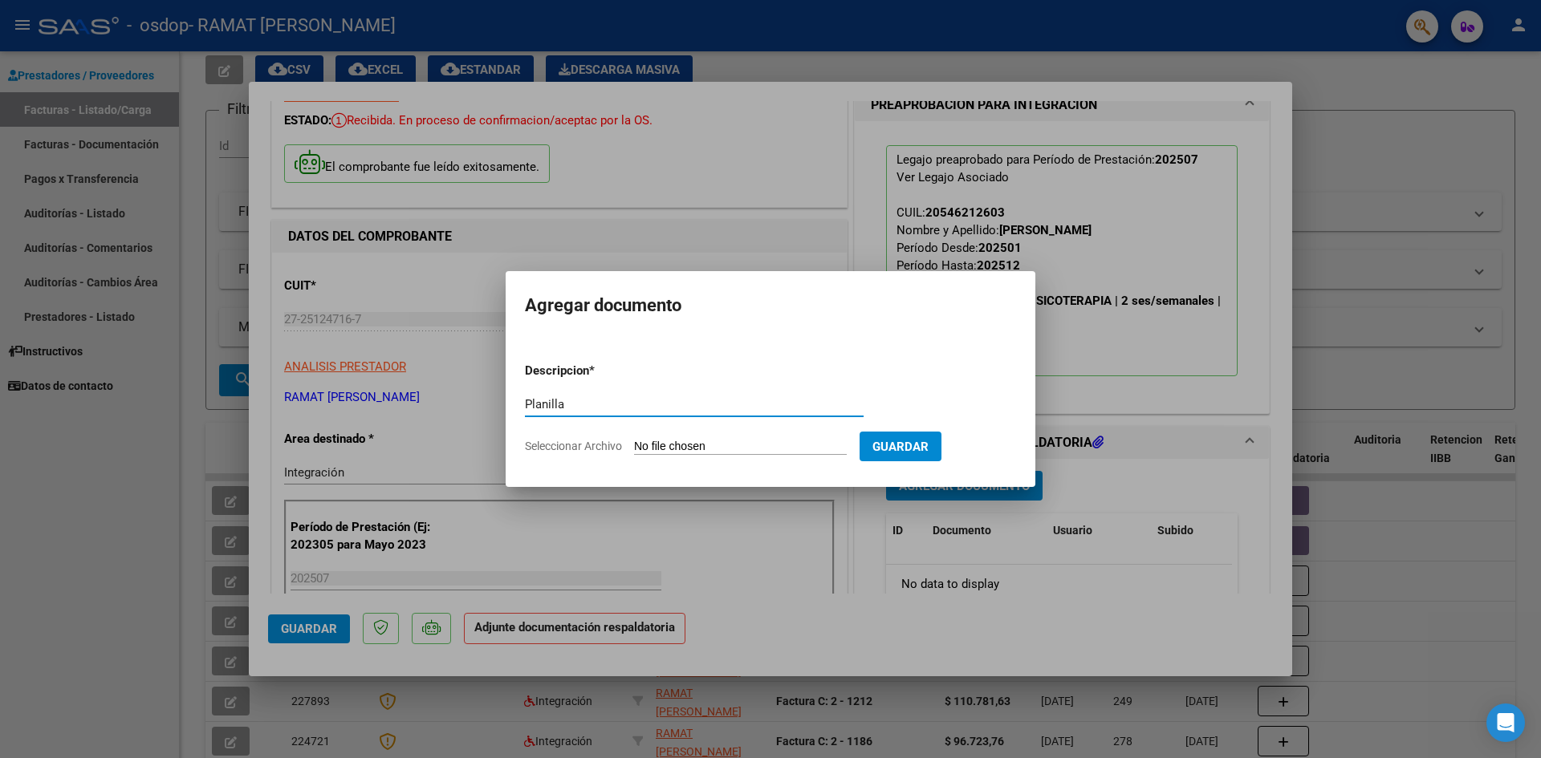
type input "Planilla"
click at [732, 448] on input "Seleccionar Archivo" at bounding box center [740, 447] width 213 height 15
type input "C:\fakepath\Planilla Valenzuela julio 25.pdf"
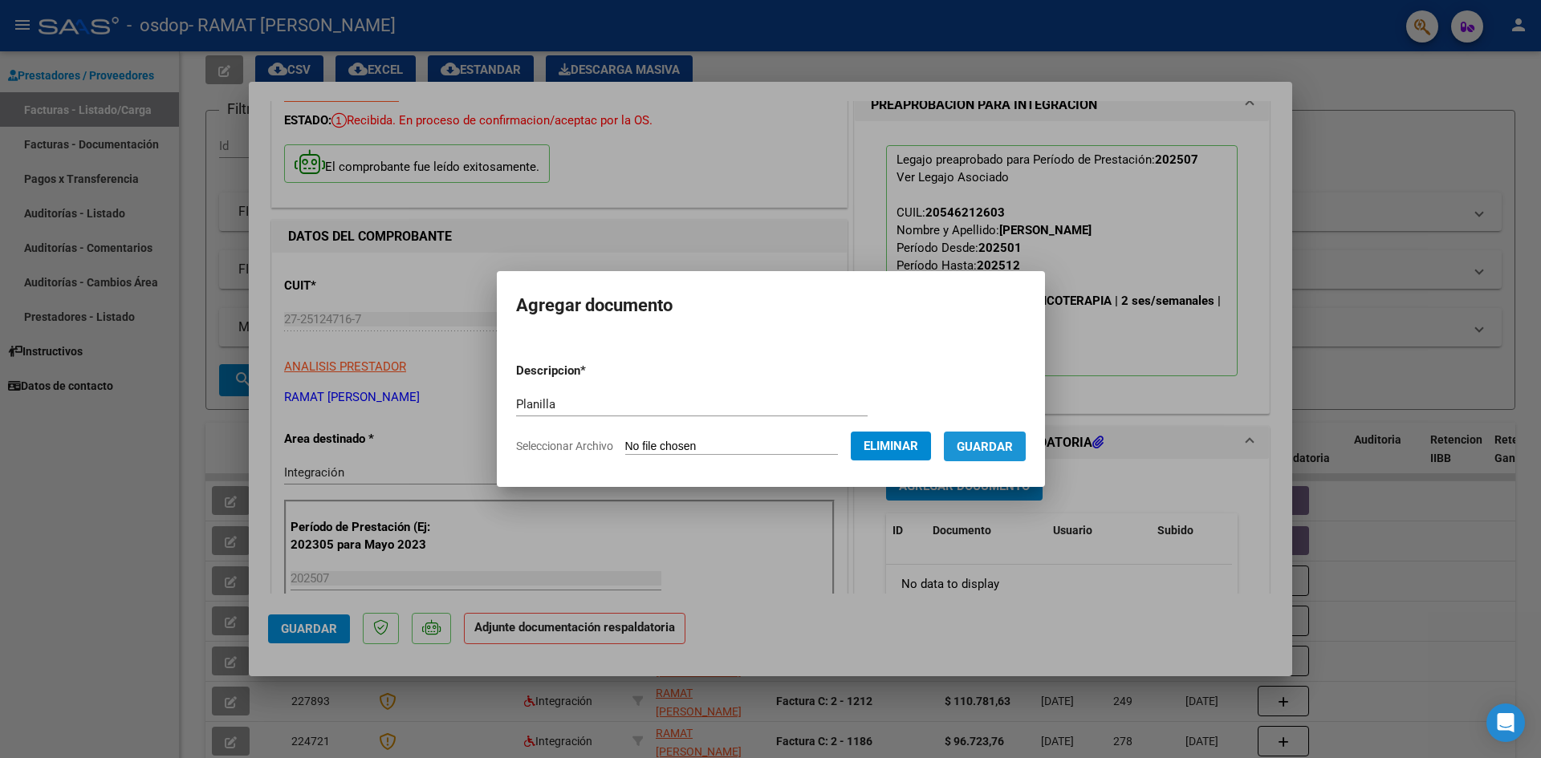
click at [1001, 444] on span "Guardar" at bounding box center [985, 447] width 56 height 14
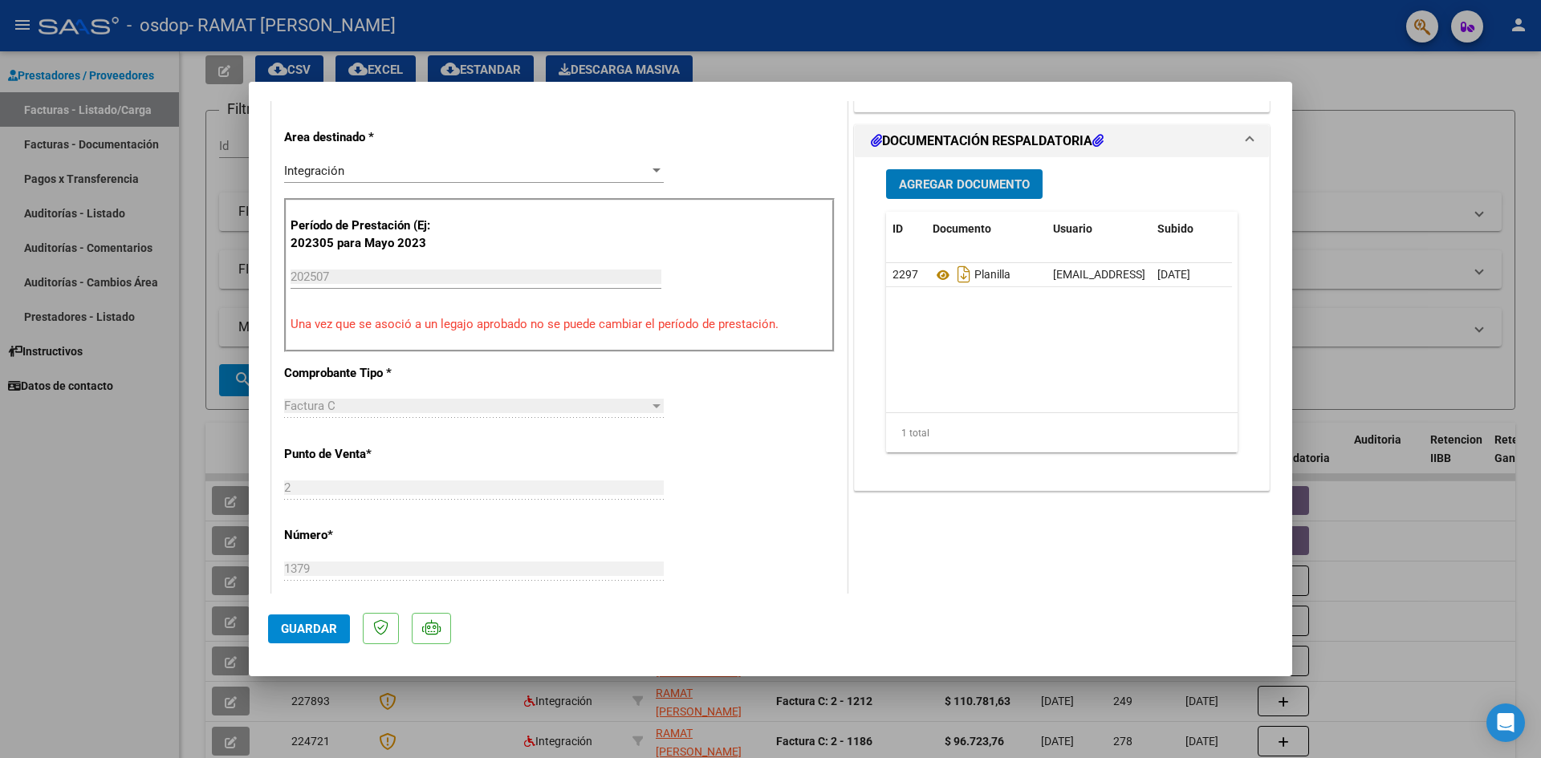
scroll to position [0, 0]
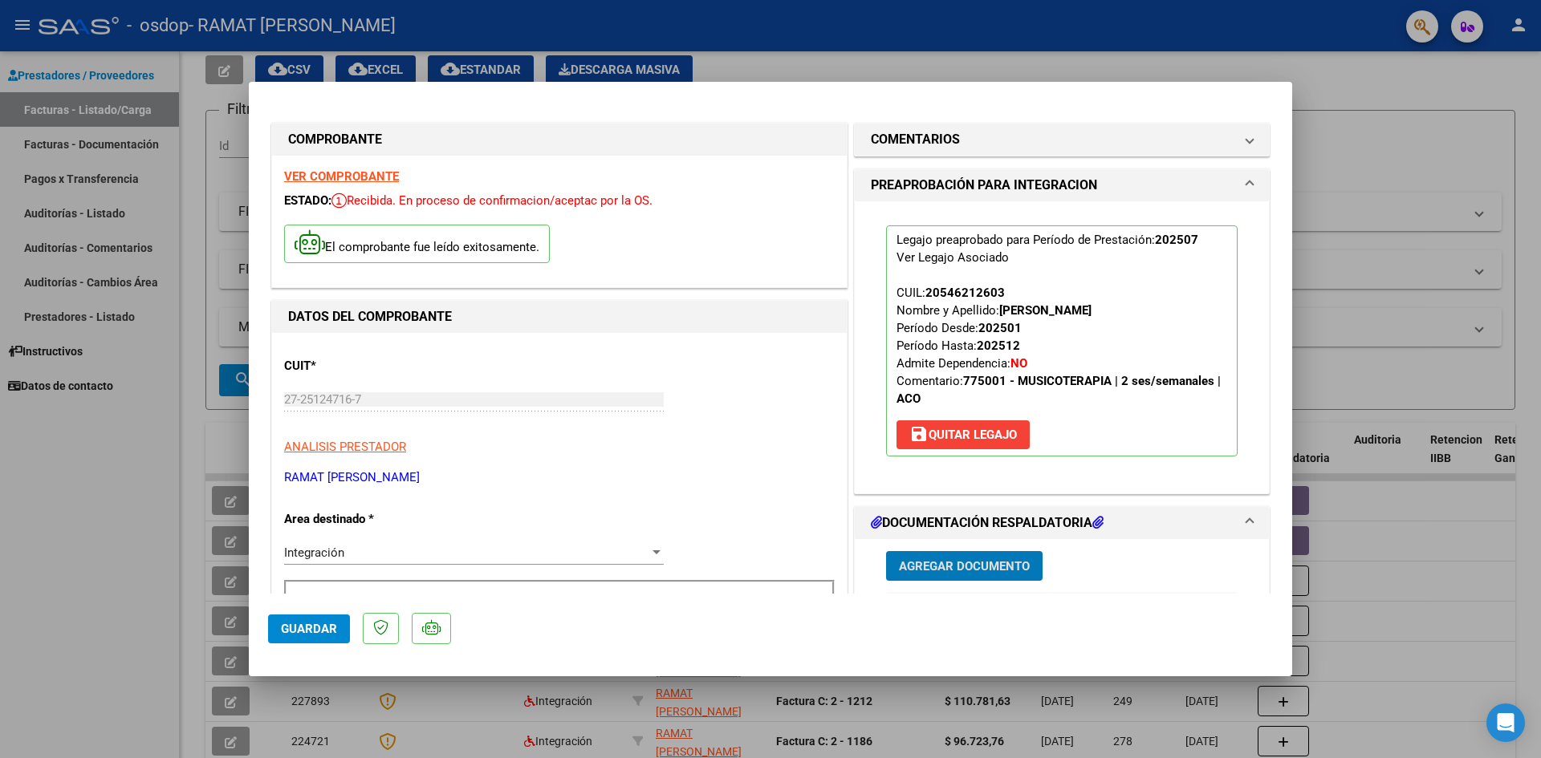
click at [1441, 144] on div at bounding box center [770, 379] width 1541 height 758
type input "$ 0,00"
